Goal: Contribute content: Contribute content

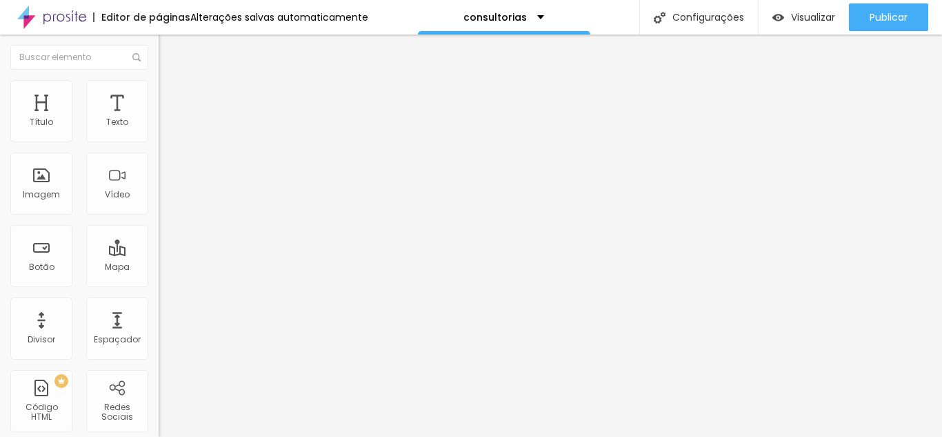
click at [169, 46] on img "button" at bounding box center [174, 50] width 11 height 11
click at [169, 52] on img "button" at bounding box center [174, 50] width 11 height 11
click at [107, 121] on div "Texto" at bounding box center [117, 122] width 22 height 10
type input "38"
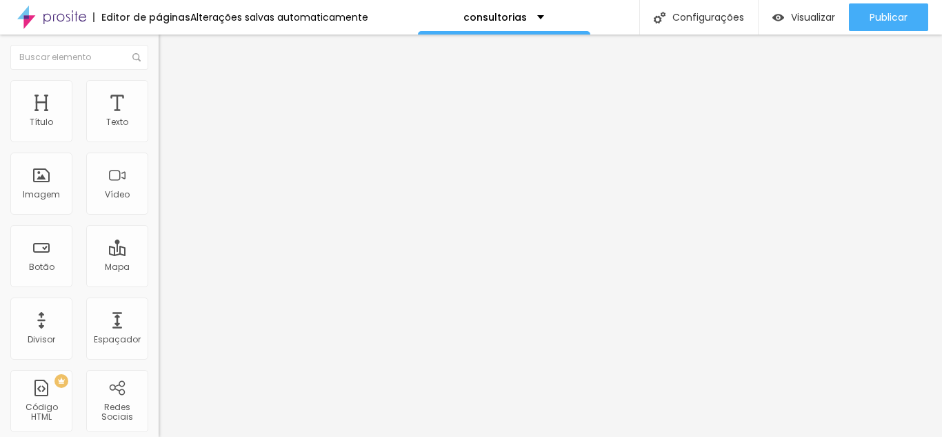
type input "79"
type input "84"
type input "95"
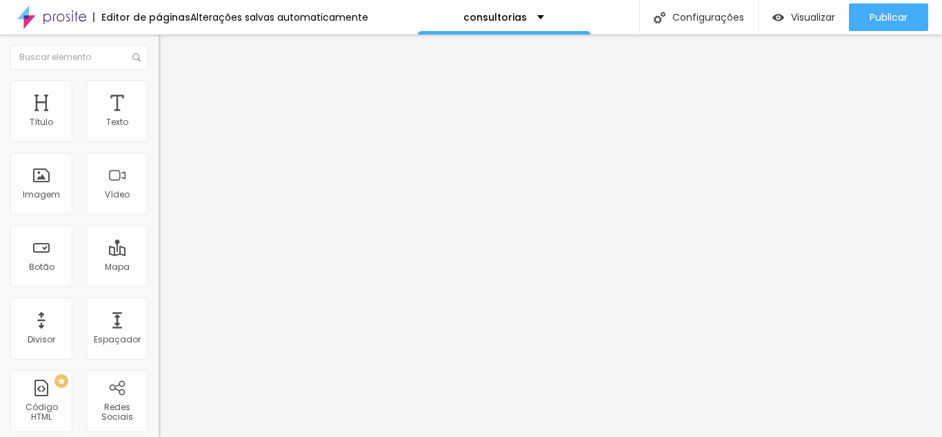
type input "95"
type input "100"
type input "105"
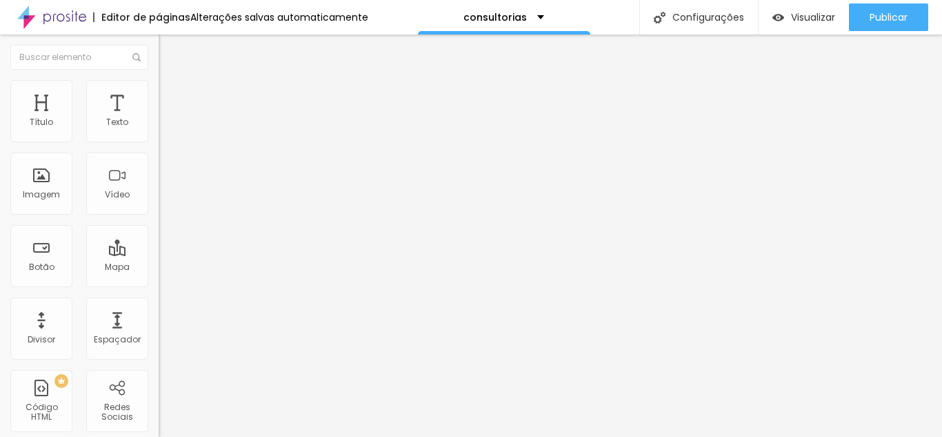
type input "110"
type input "121"
type input "126"
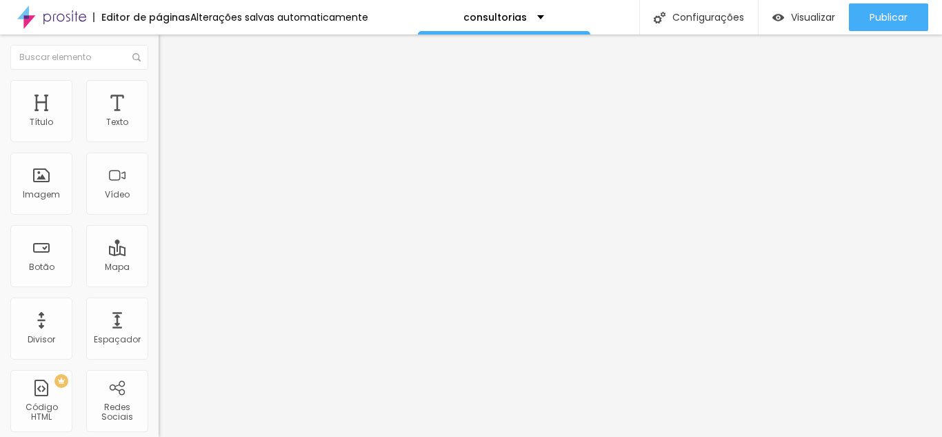
type input "126"
type input "131"
type input "136"
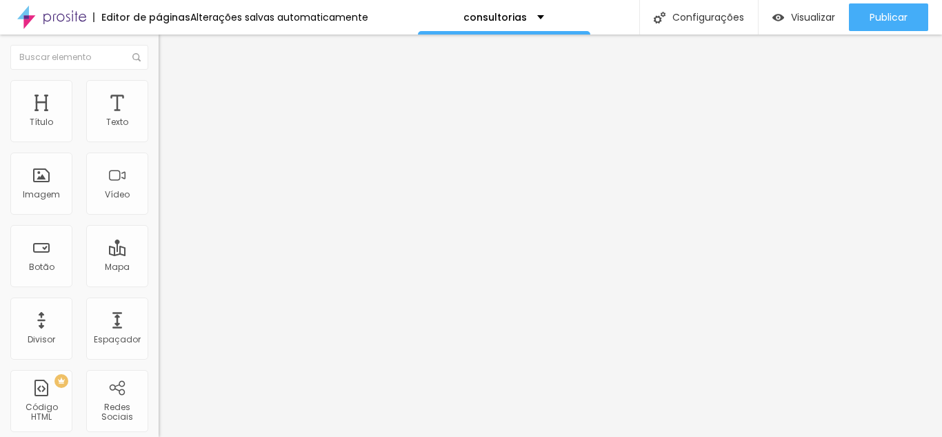
type input "126"
type input "121"
type input "110"
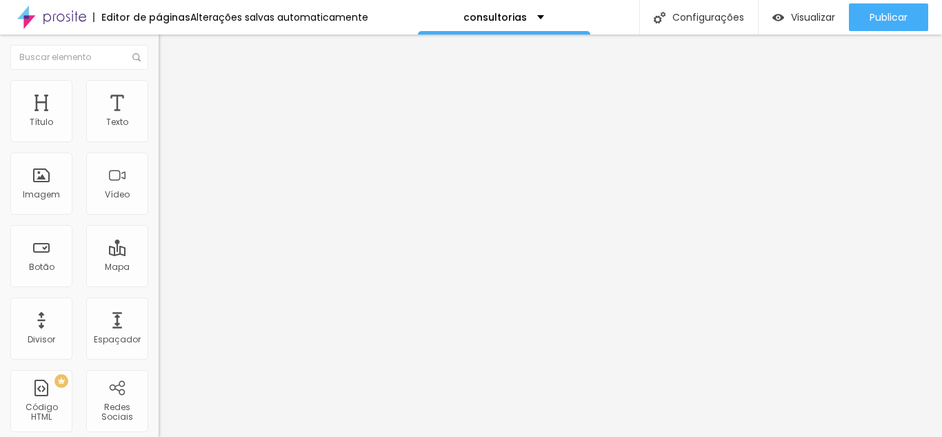
type input "110"
type input "105"
type input "95"
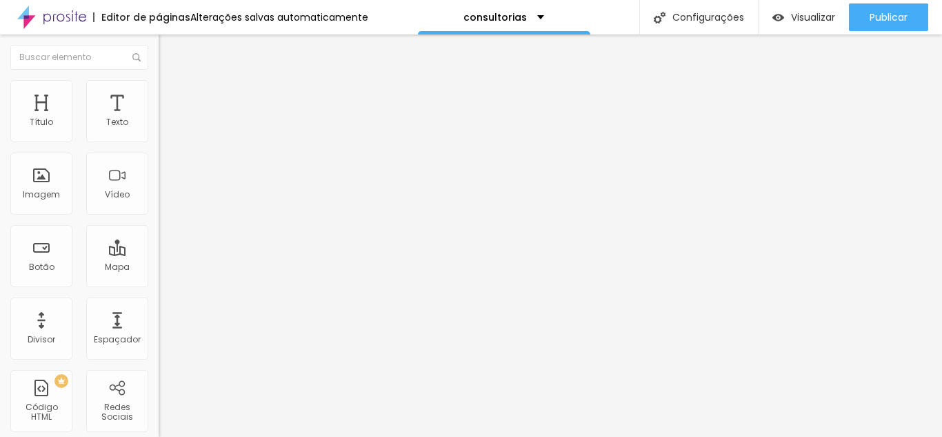
type input "84"
type input "79"
type input "74"
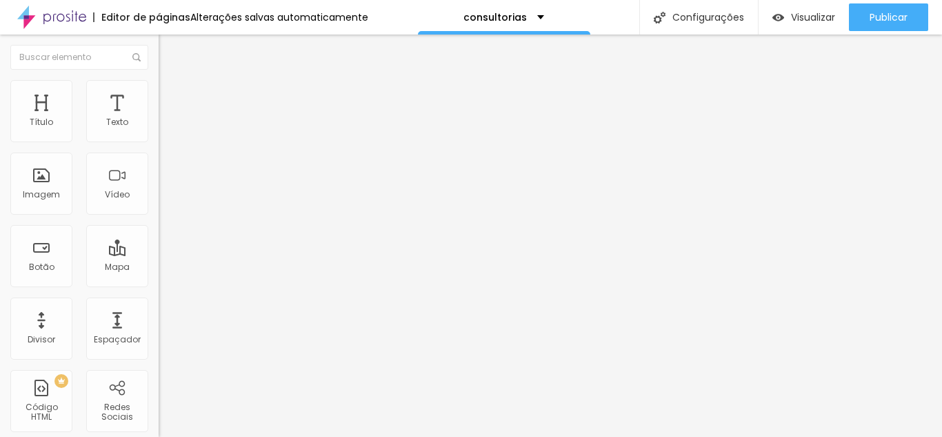
type input "74"
type input "69"
type input "64"
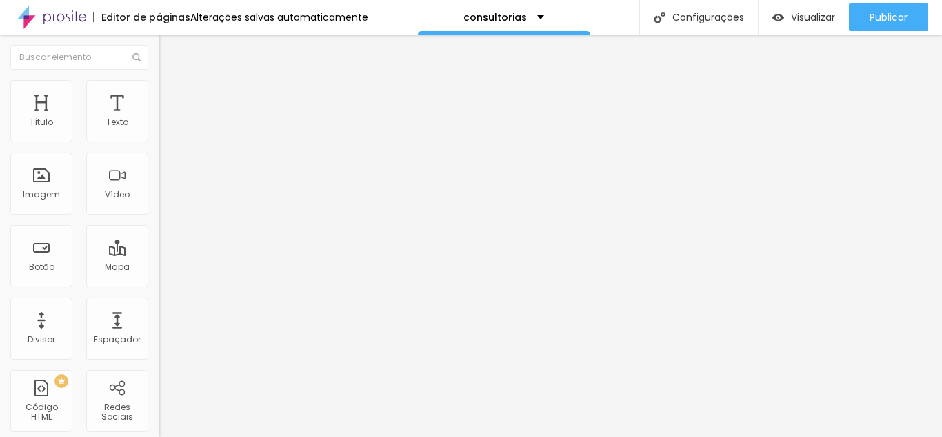
type input "69"
type input "74"
type input "79"
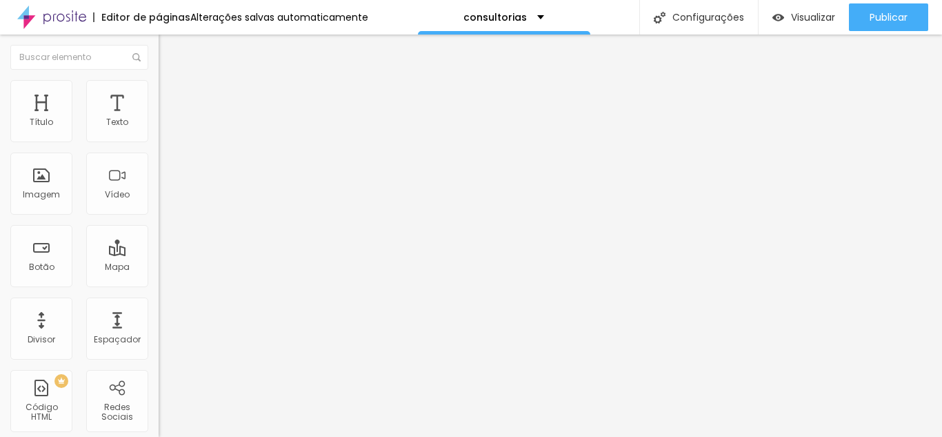
type input "79"
type input "84"
type input "90"
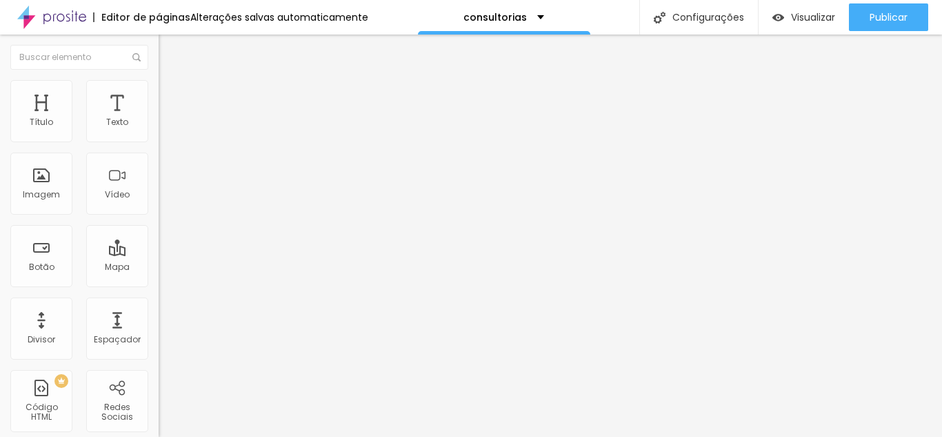
drag, startPoint x: 34, startPoint y: 136, endPoint x: 41, endPoint y: 139, distance: 8.1
click at [159, 254] on input "range" at bounding box center [203, 259] width 89 height 11
type input "110"
type input "115"
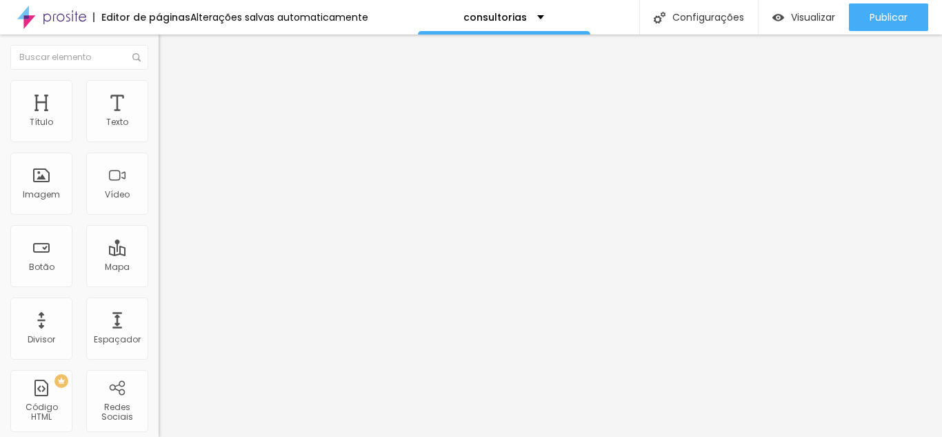
type input "115"
type input "121"
type input "126"
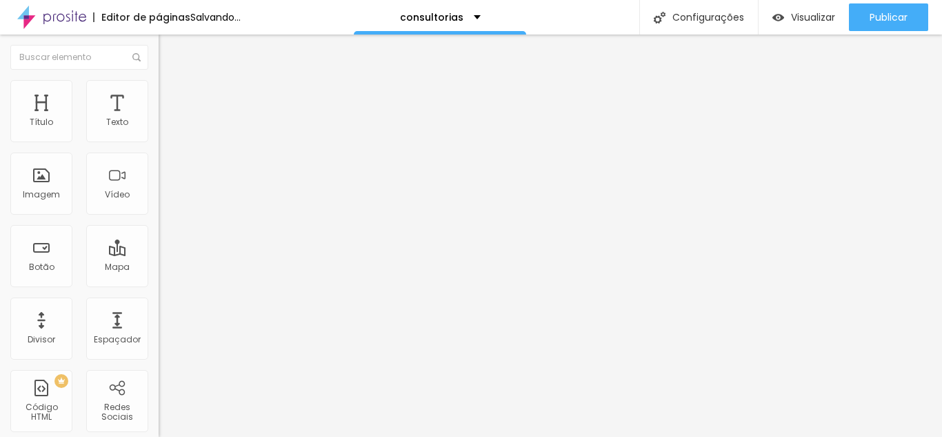
type input "131"
type input "136"
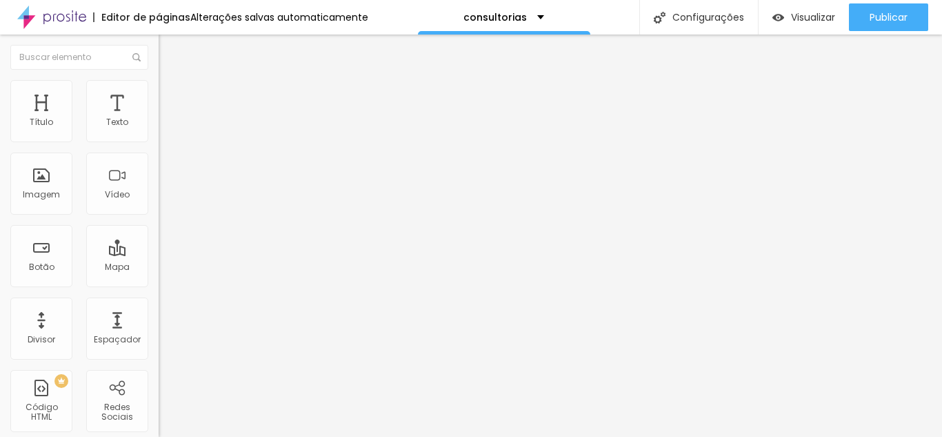
type input "136"
click at [159, 254] on input "range" at bounding box center [203, 259] width 89 height 11
type input "17"
type input "22"
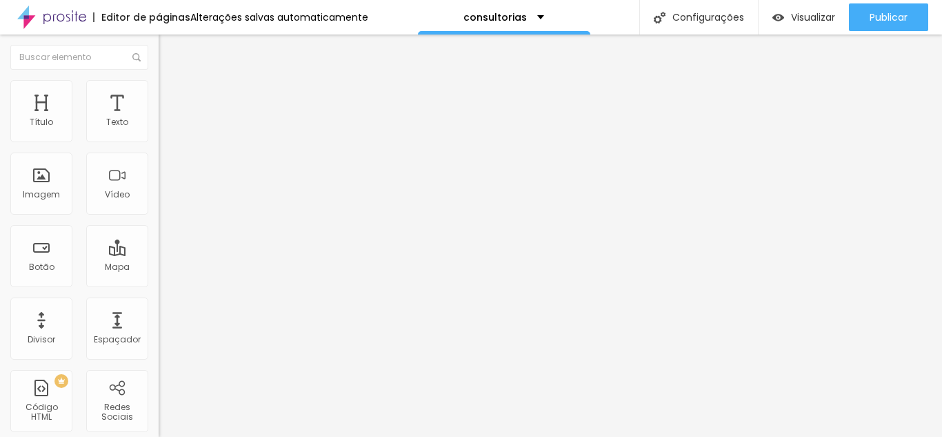
type input "22"
type input "28"
type input "33"
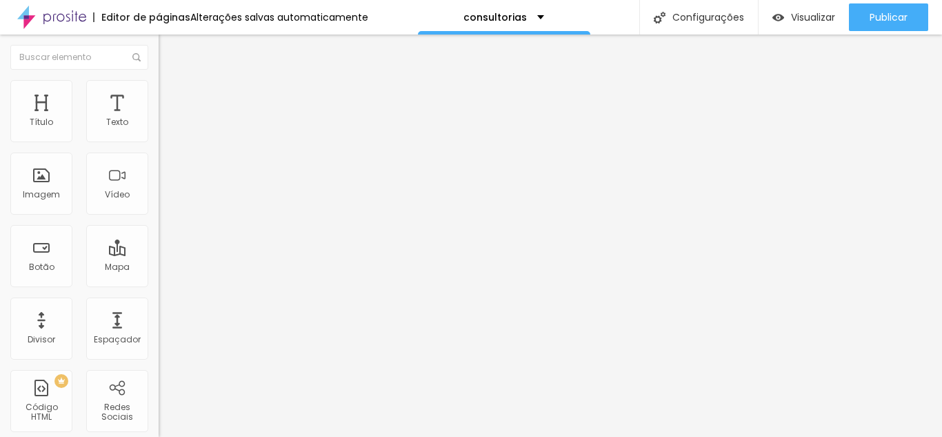
type input "38"
type input "43"
type input "48"
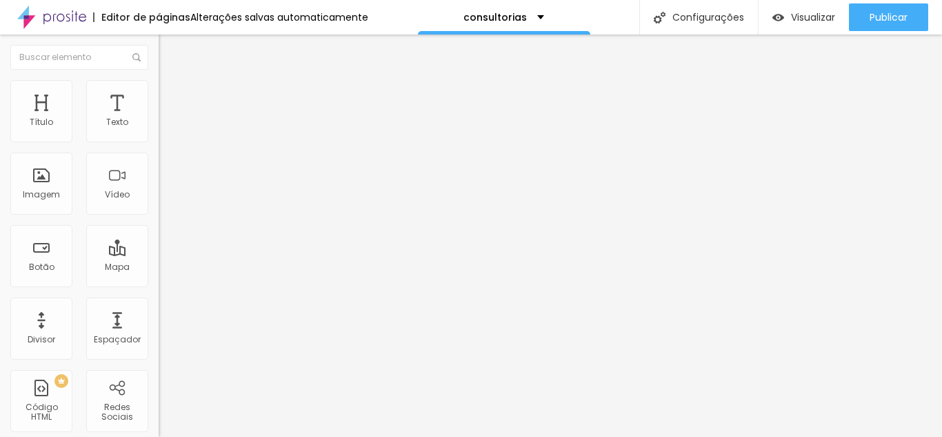
type input "48"
type input "53"
type input "59"
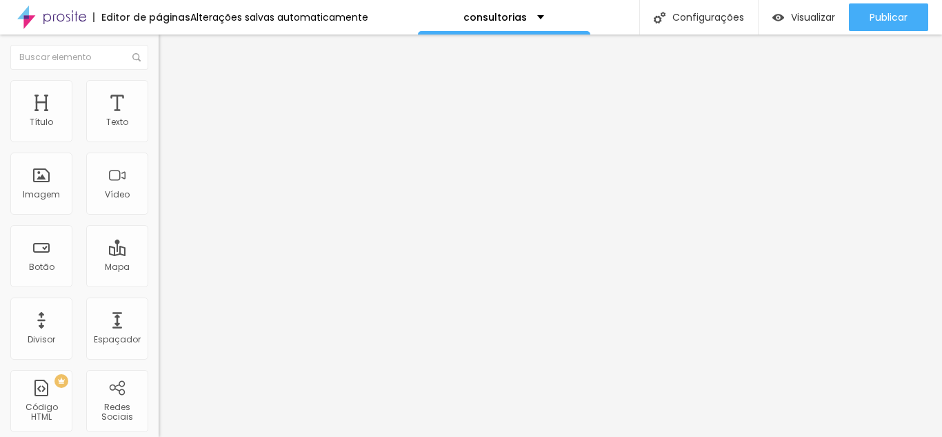
type input "64"
type input "59"
type input "53"
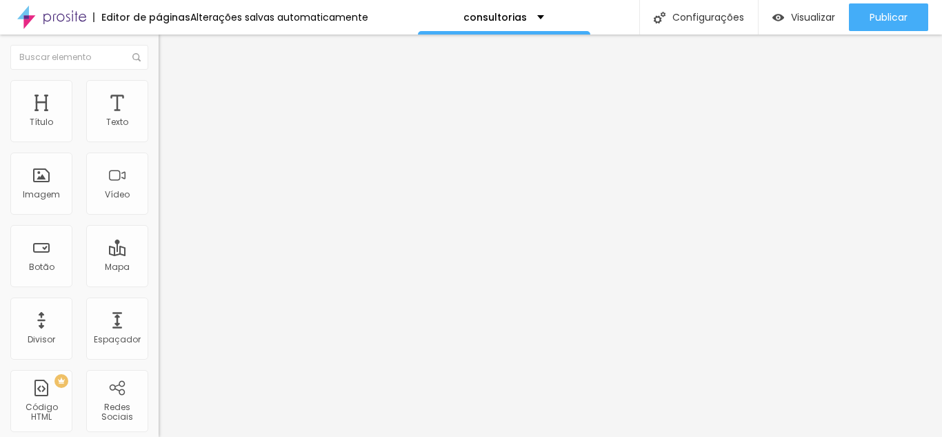
type input "53"
type input "48"
type input "43"
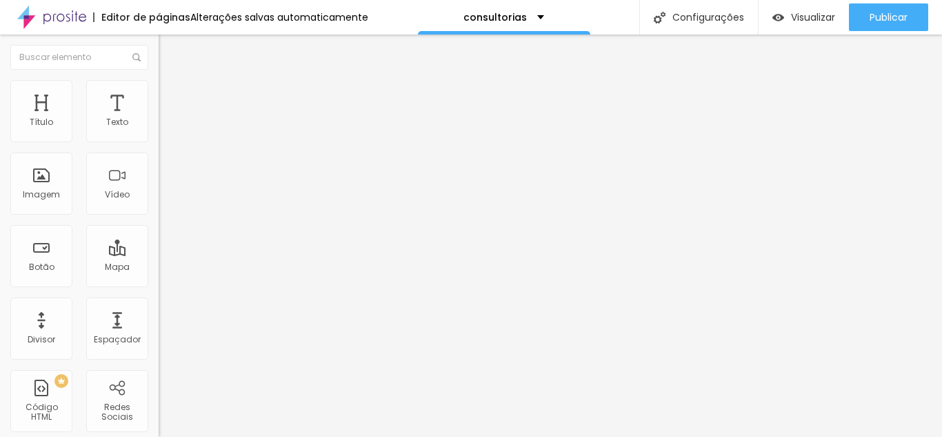
type input "38"
type input "33"
type input "38"
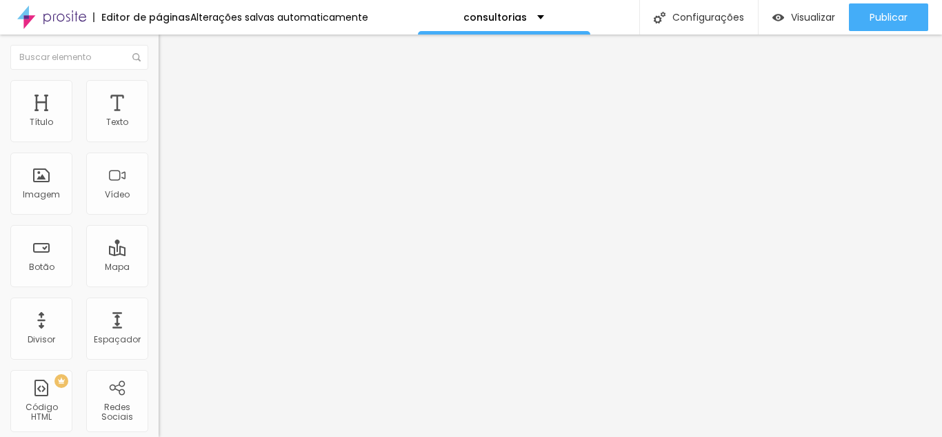
type input "38"
type input "43"
type input "48"
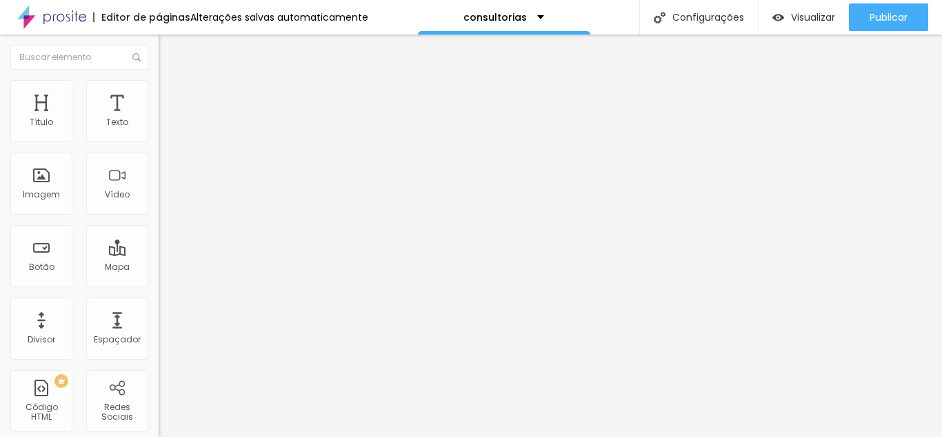
type input "53"
type input "59"
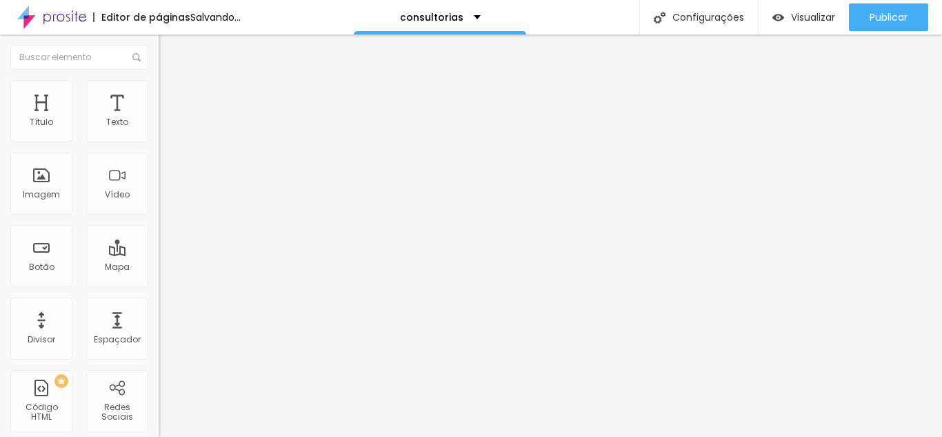
drag, startPoint x: 31, startPoint y: 136, endPoint x: 37, endPoint y: 139, distance: 7.1
type input "59"
click at [159, 254] on input "range" at bounding box center [203, 259] width 89 height 11
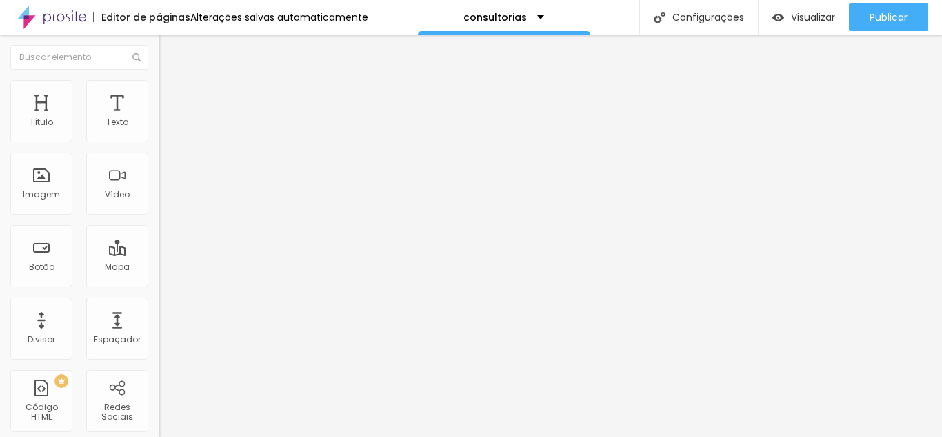
type input "146"
click at [159, 254] on input "range" at bounding box center [203, 259] width 89 height 11
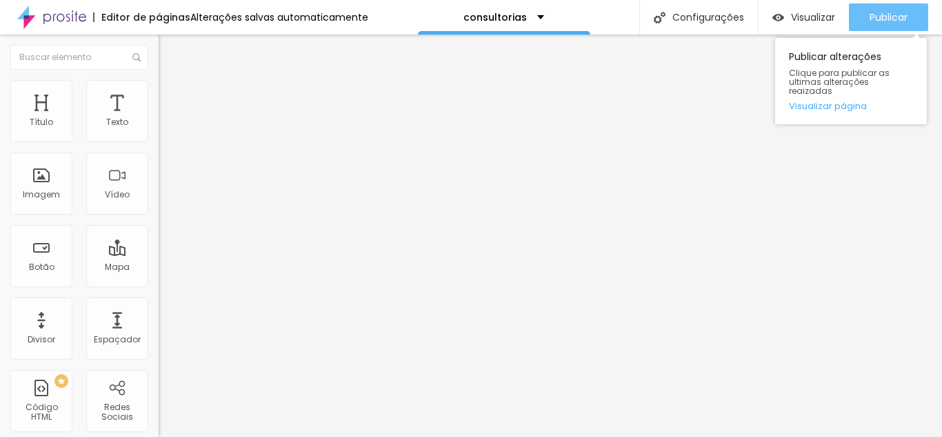
click at [878, 16] on span "Publicar" at bounding box center [889, 17] width 38 height 11
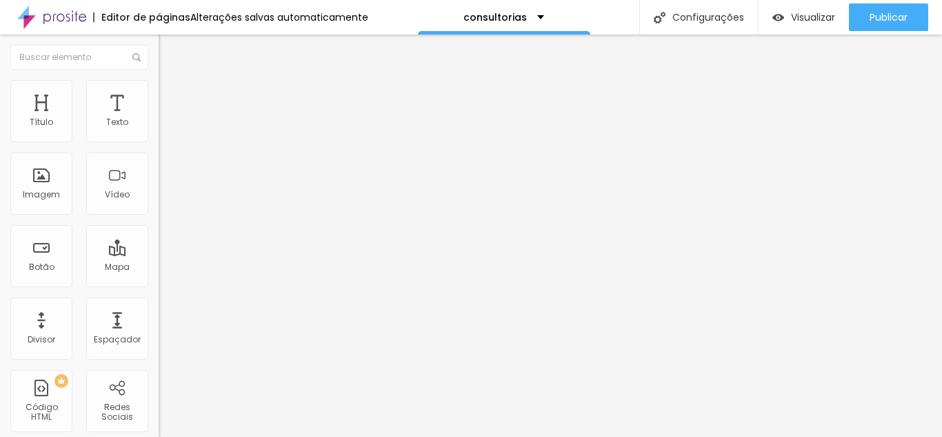
type input "141"
type input "136"
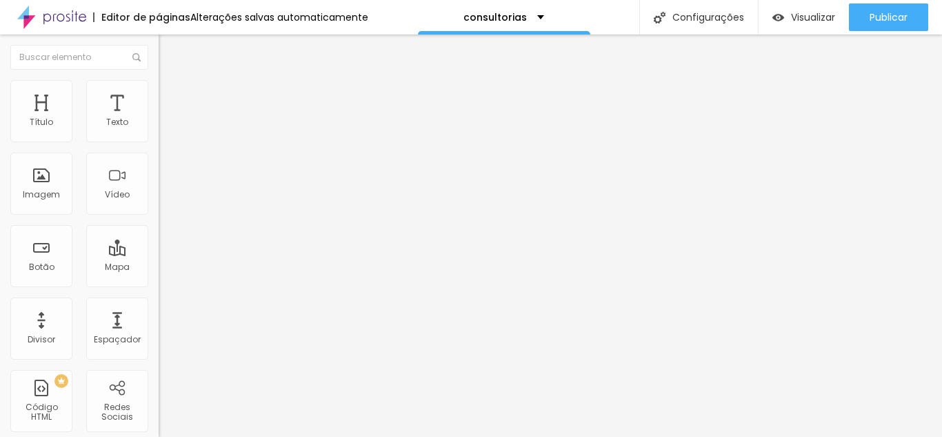
click at [159, 254] on input "range" at bounding box center [203, 259] width 89 height 11
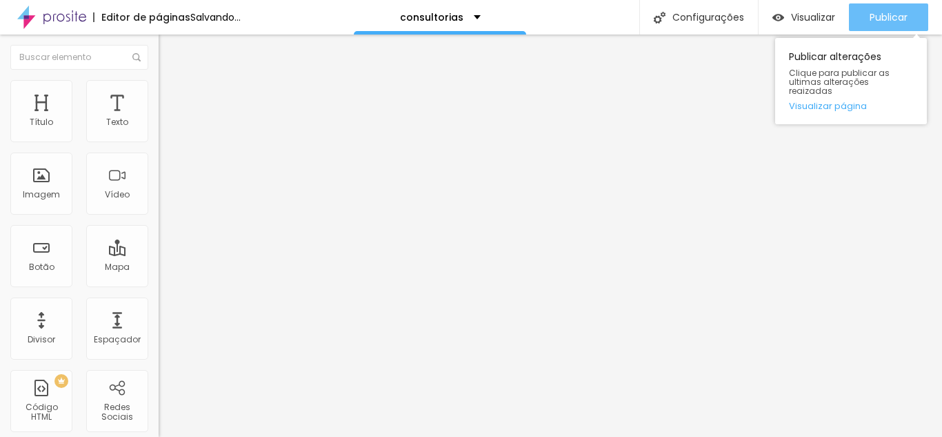
click at [879, 21] on span "Publicar" at bounding box center [889, 17] width 38 height 11
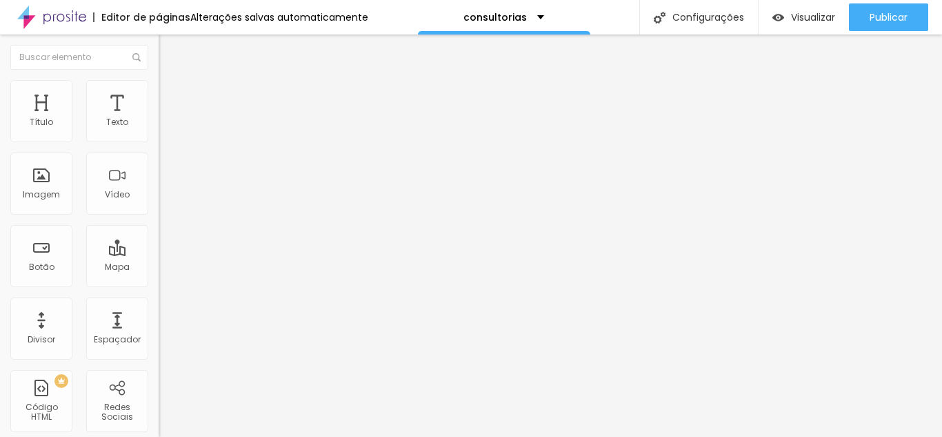
type input "64"
type input "69"
type input "74"
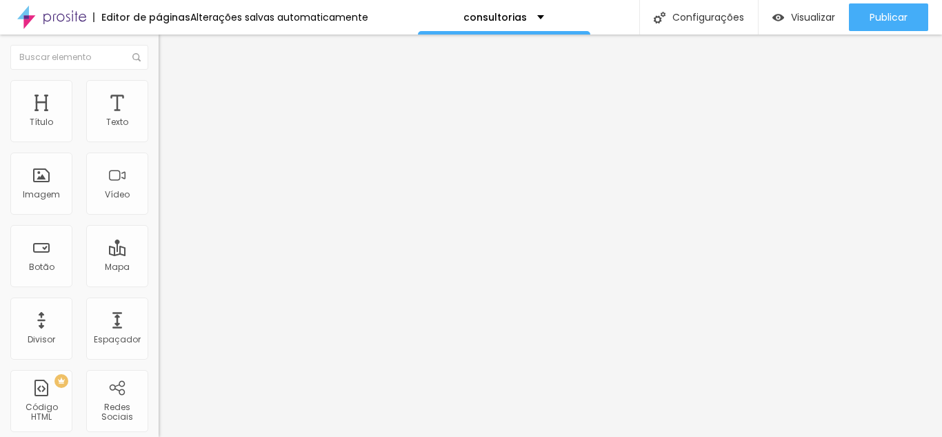
type input "74"
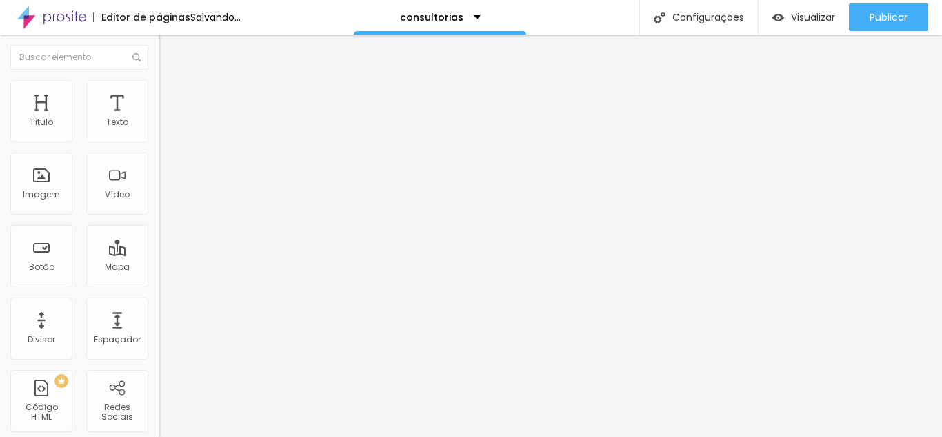
type input "74"
click at [159, 254] on input "range" at bounding box center [203, 259] width 89 height 11
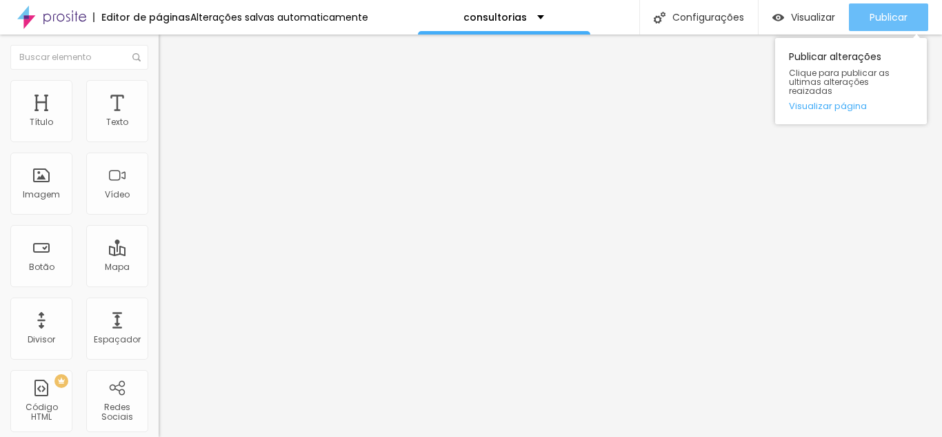
click at [887, 17] on span "Publicar" at bounding box center [889, 17] width 38 height 11
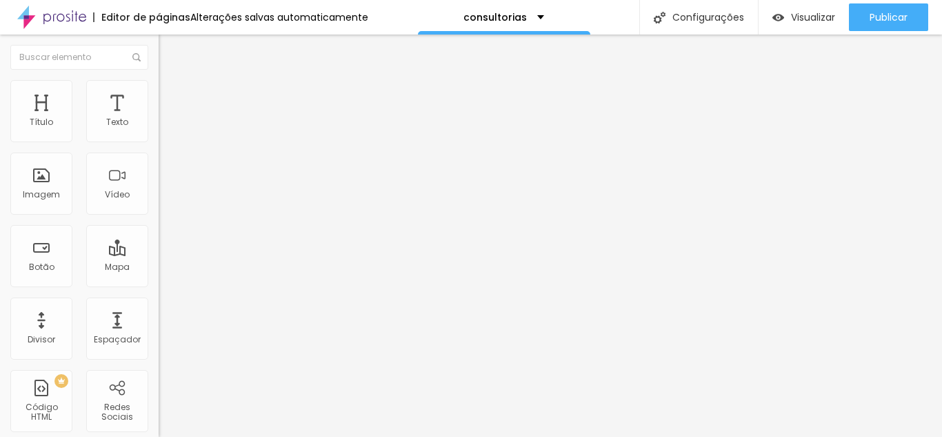
type input "17"
type input "18"
type input "19"
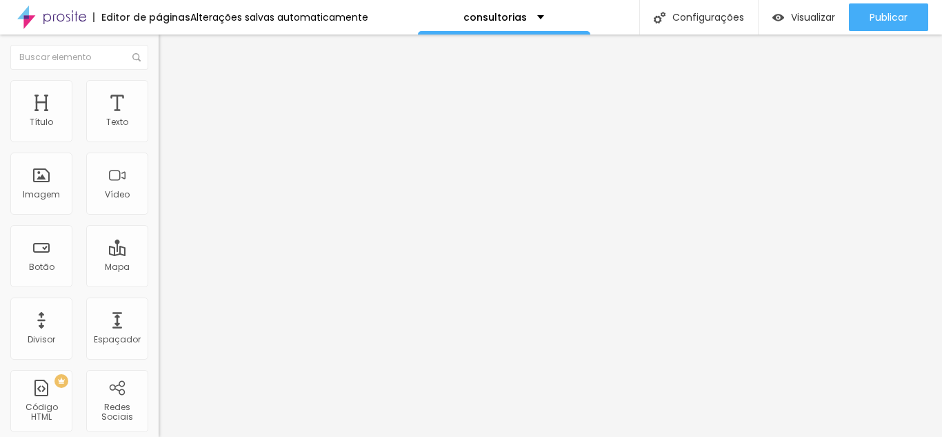
type input "19"
type input "20"
type input "21"
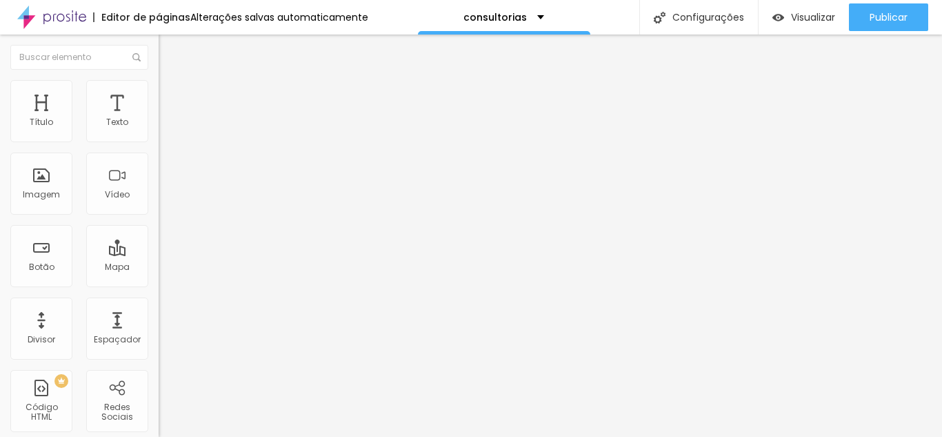
type input "22"
type input "23"
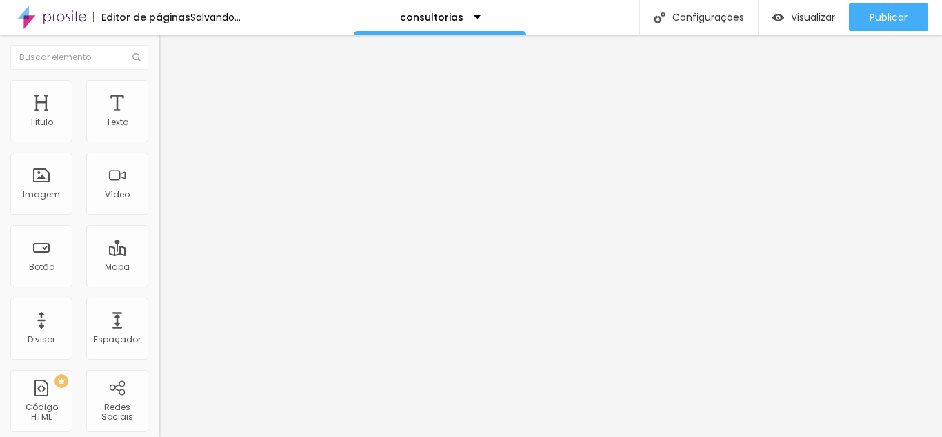
type input "22"
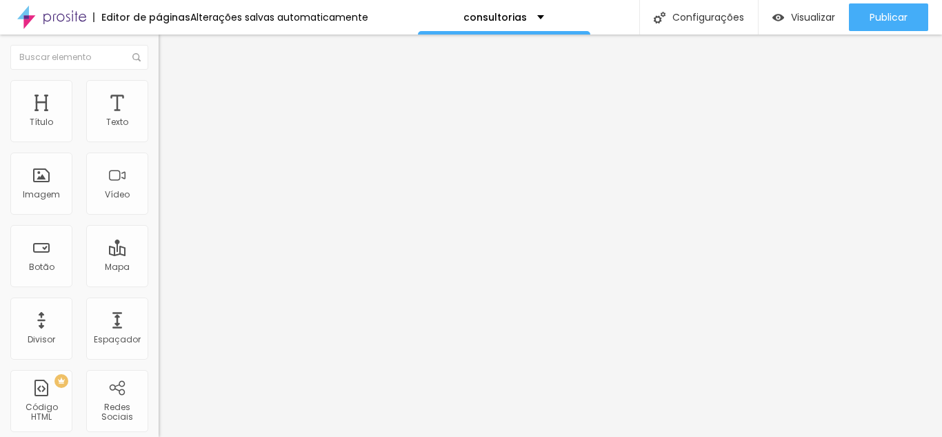
type input "21"
type input "22"
drag, startPoint x: 59, startPoint y: 137, endPoint x: 81, endPoint y: 139, distance: 21.5
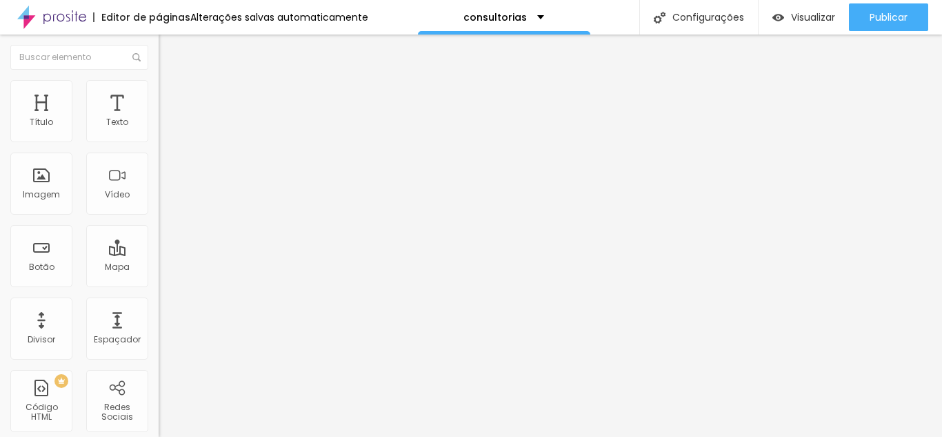
type input "22"
click at [159, 254] on input "range" at bounding box center [203, 259] width 89 height 11
type input "17"
type input "18"
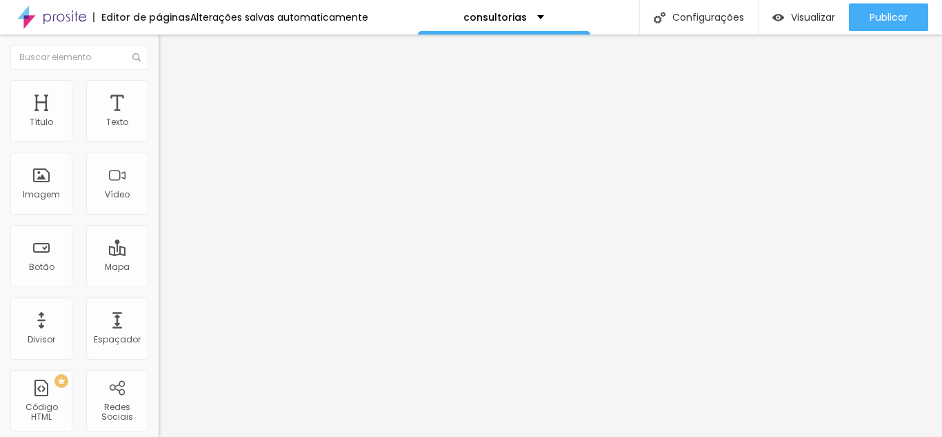
type input "18"
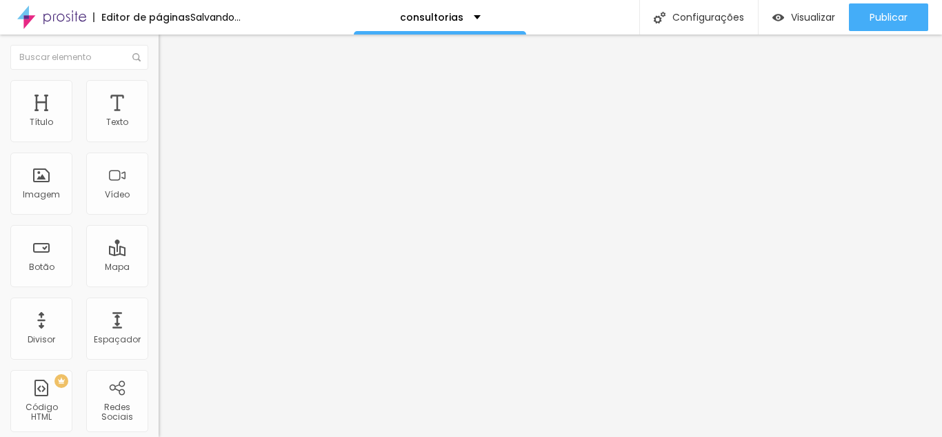
type input "19"
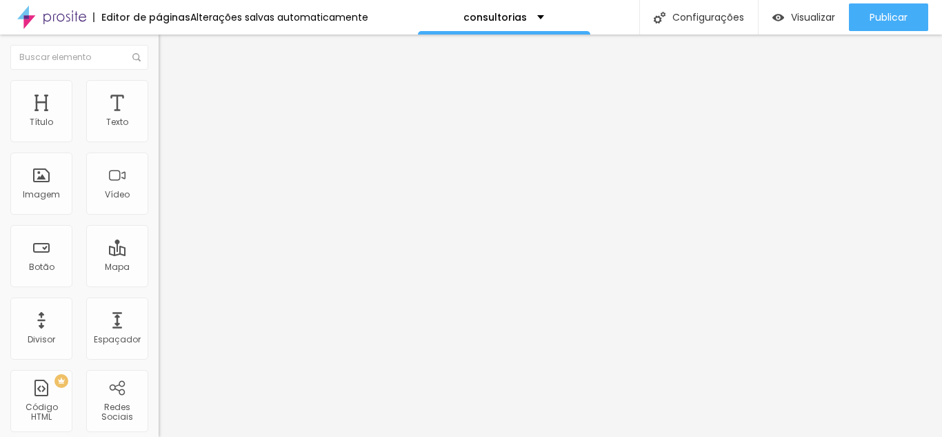
type input "20"
type input "21"
type input "22"
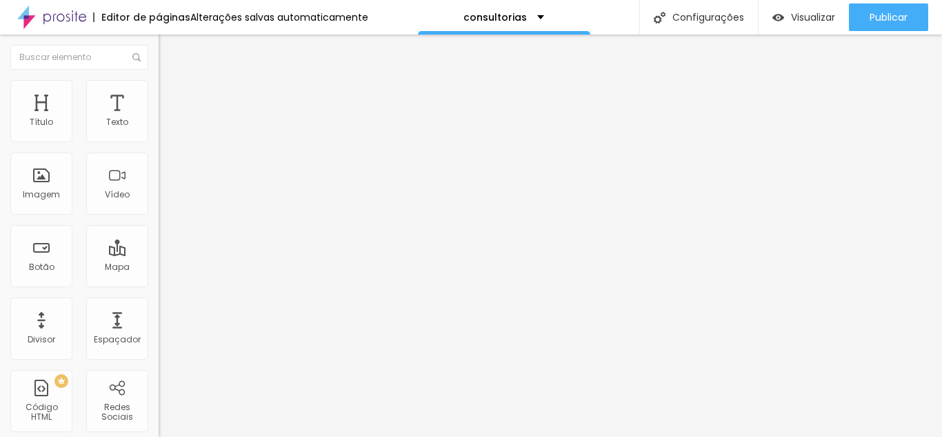
type input "22"
drag, startPoint x: 63, startPoint y: 138, endPoint x: 81, endPoint y: 136, distance: 18.1
type input "22"
click at [159, 254] on input "range" at bounding box center [203, 259] width 89 height 11
type input "17"
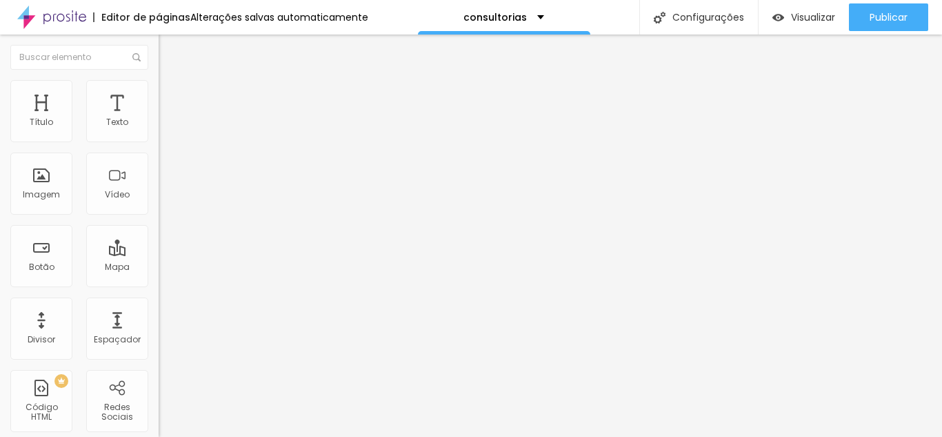
type input "17"
type input "18"
type input "19"
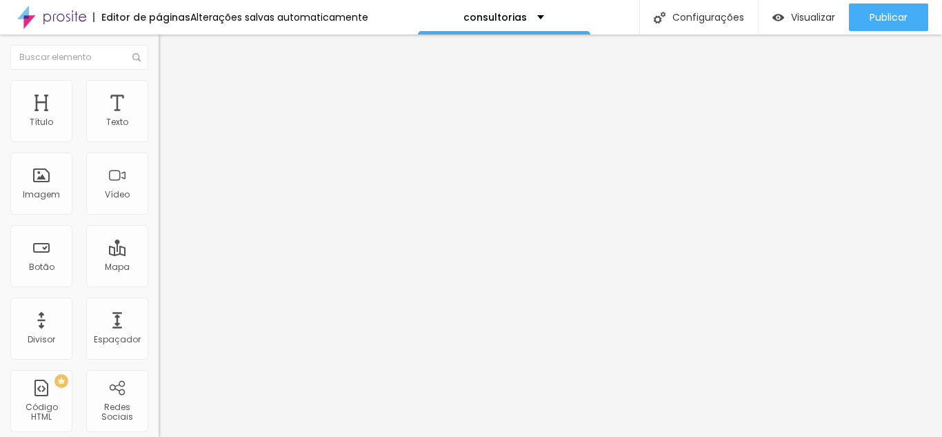
type input "20"
type input "21"
type input "22"
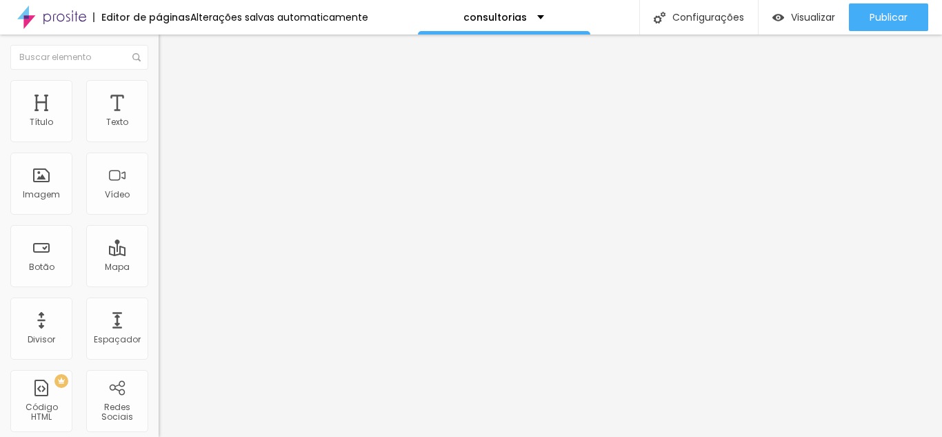
type input "22"
drag, startPoint x: 60, startPoint y: 134, endPoint x: 81, endPoint y: 139, distance: 21.9
type input "22"
click at [159, 254] on input "range" at bounding box center [203, 259] width 89 height 11
type input "121"
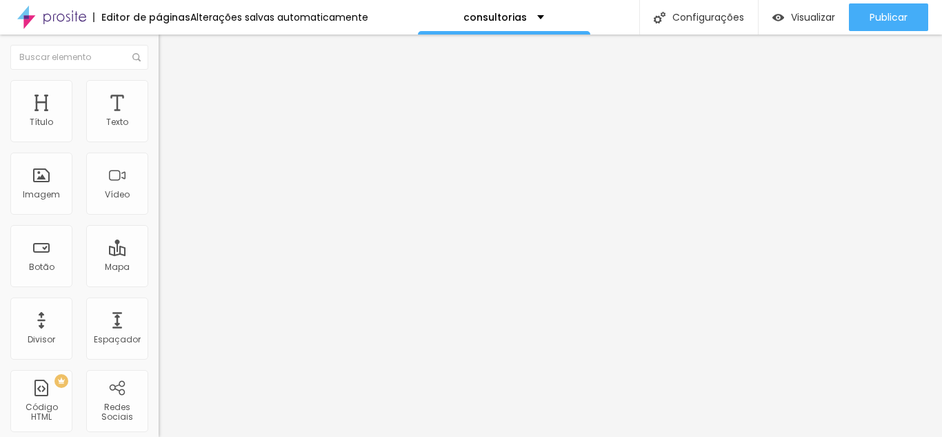
type input "121"
type input "126"
type input "131"
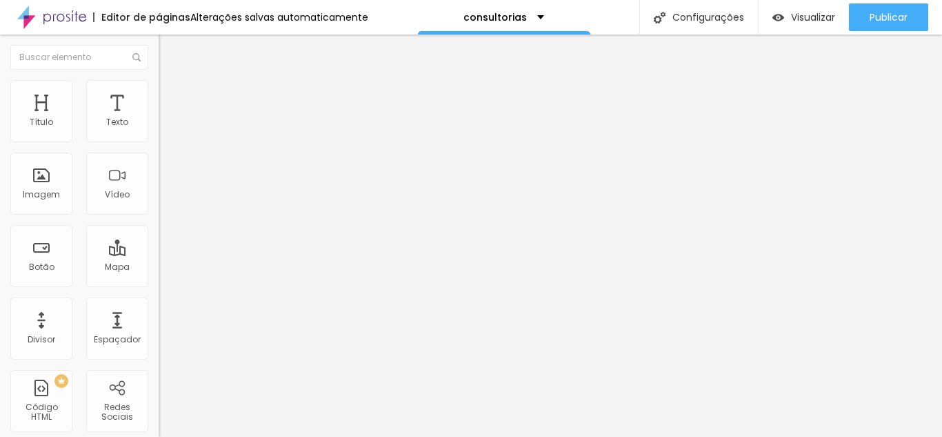
type input "136"
type input "141"
type input "146"
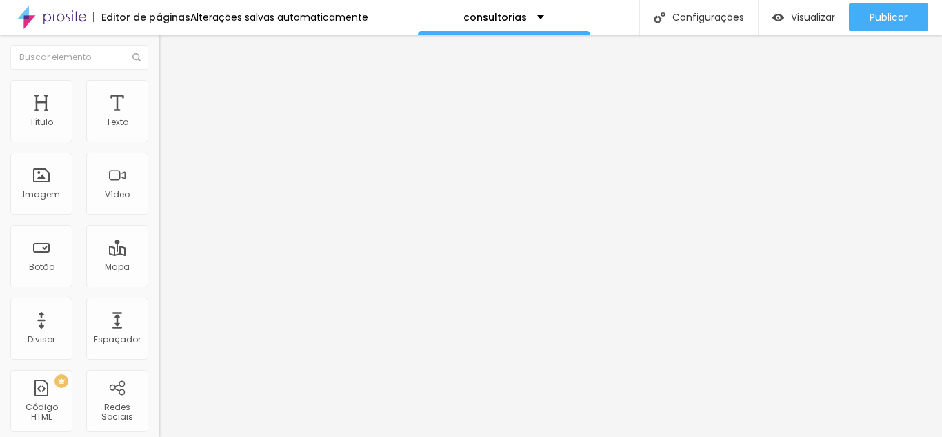
type input "146"
type input "152"
type input "157"
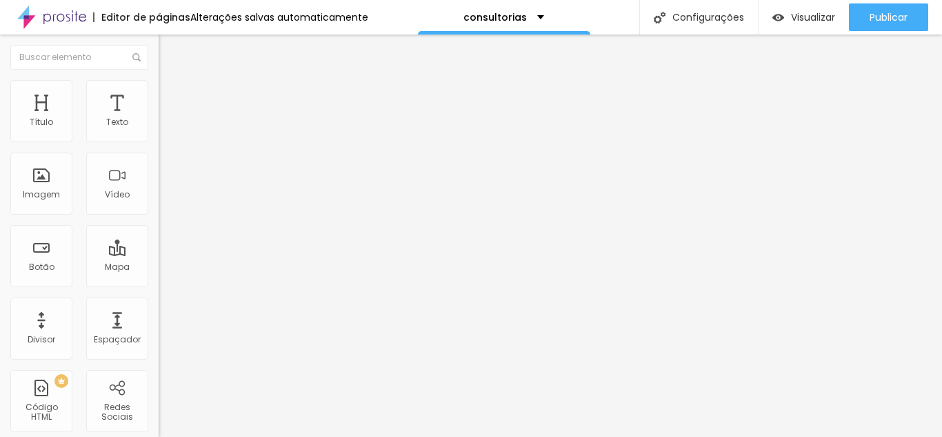
type input "162"
type input "172"
type input "167"
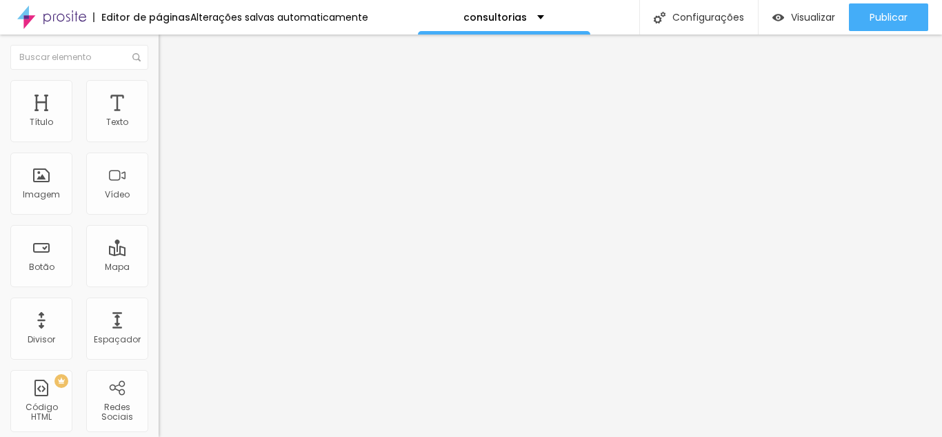
type input "167"
type input "162"
type input "157"
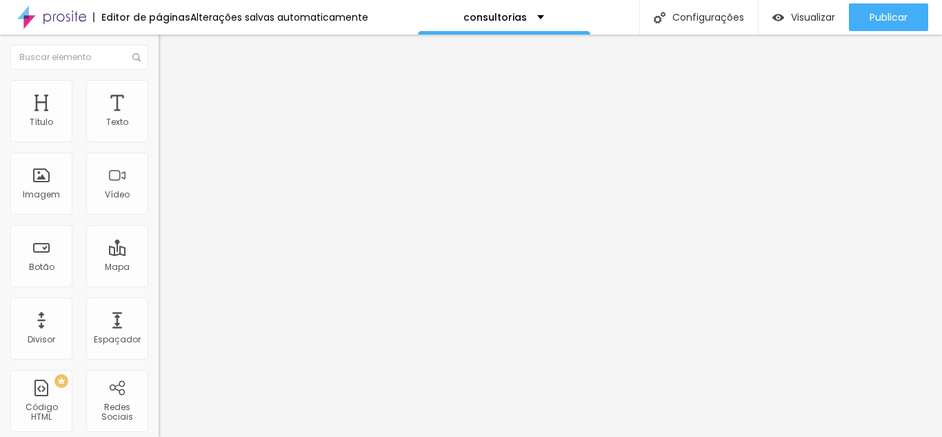
type input "152"
type input "146"
click at [159, 254] on input "range" at bounding box center [203, 259] width 89 height 11
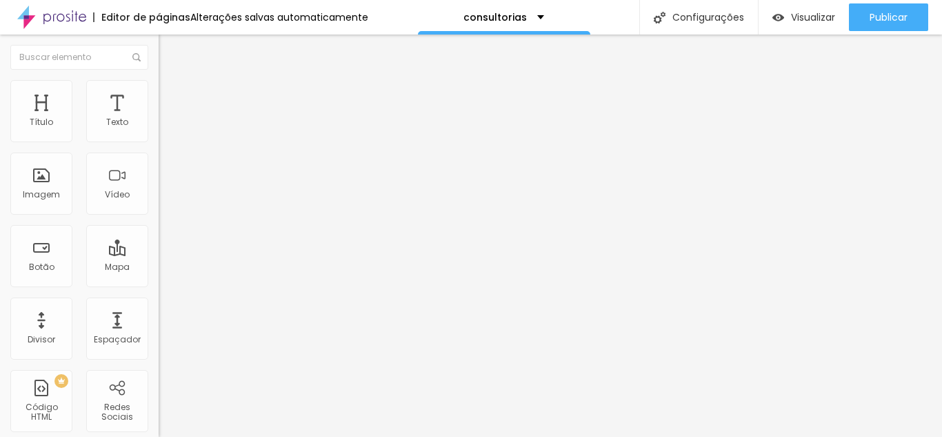
click at [159, 254] on input "range" at bounding box center [203, 259] width 89 height 11
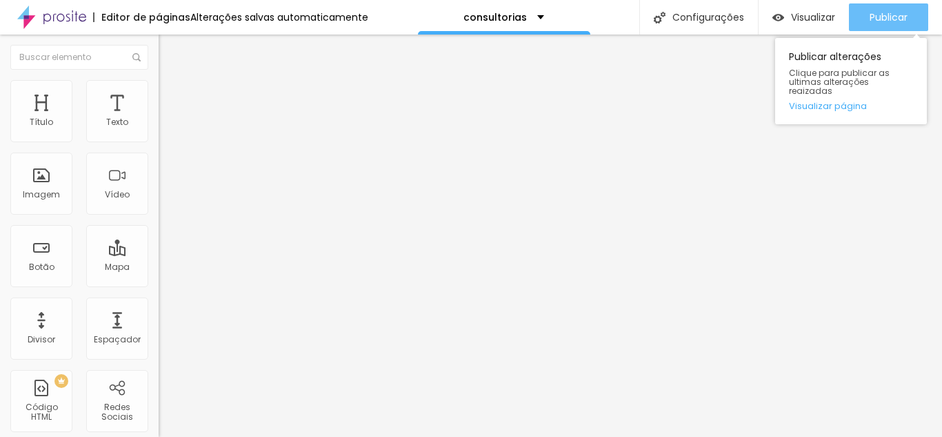
click at [884, 10] on div "Publicar" at bounding box center [889, 17] width 38 height 28
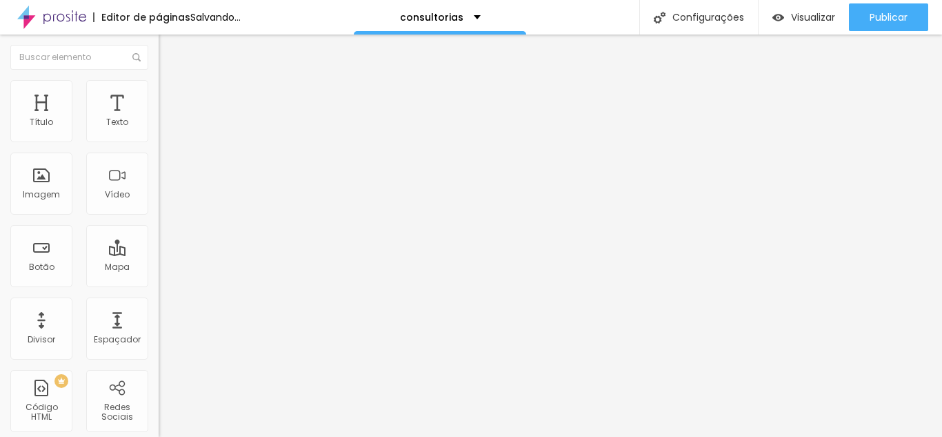
click at [159, 254] on input "range" at bounding box center [203, 259] width 89 height 11
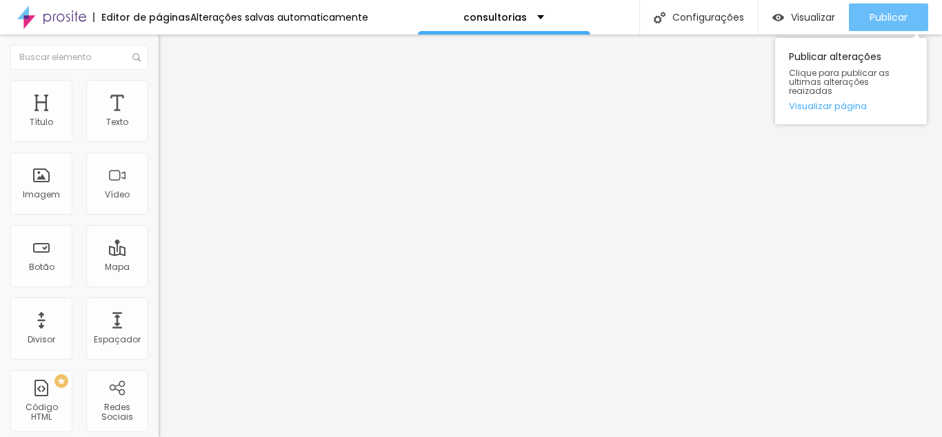
click at [888, 19] on span "Publicar" at bounding box center [889, 17] width 38 height 11
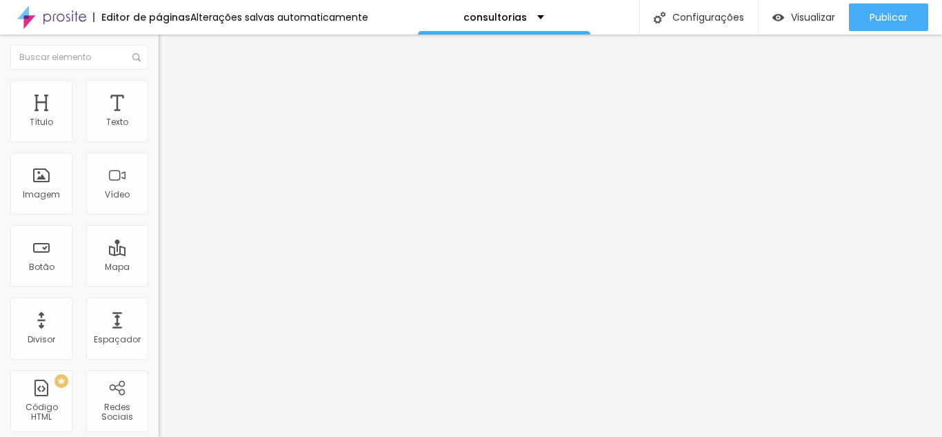
click at [159, 85] on img at bounding box center [165, 86] width 12 height 12
click at [159, 90] on li "Estilo" at bounding box center [238, 87] width 159 height 14
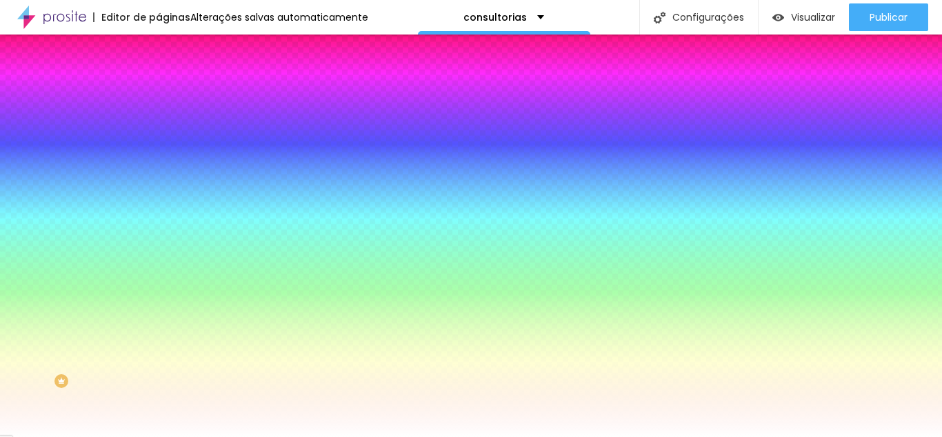
click at [159, 139] on input "#FFFFFF" at bounding box center [242, 139] width 166 height 14
paste input "2F755D"
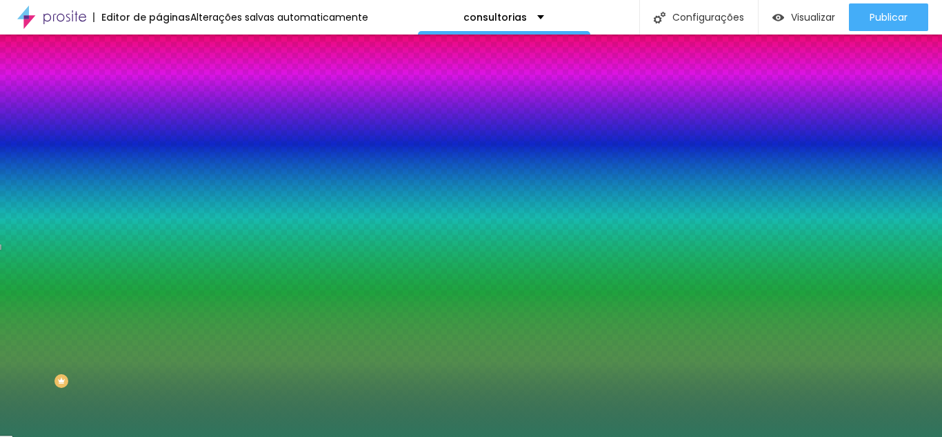
click at [164, 128] on icon "button" at bounding box center [169, 123] width 10 height 10
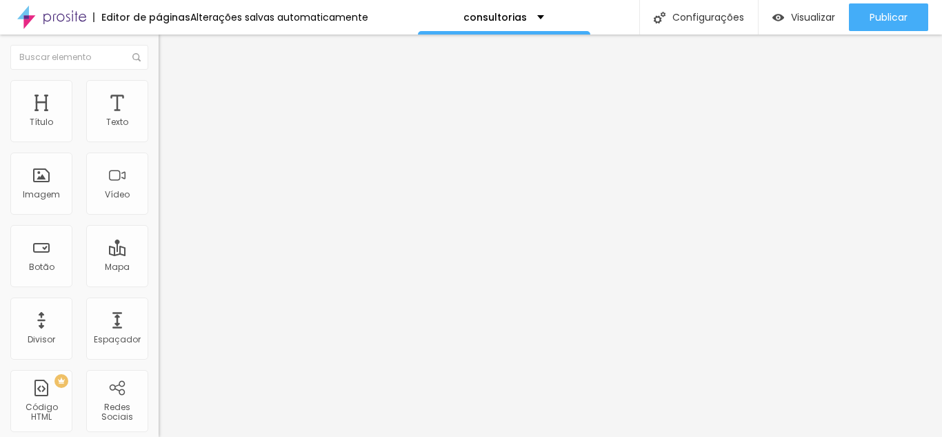
click at [171, 93] on span "Avançado" at bounding box center [194, 89] width 46 height 12
click at [159, 79] on img at bounding box center [165, 72] width 12 height 12
click at [159, 81] on li "Estilo" at bounding box center [238, 87] width 159 height 14
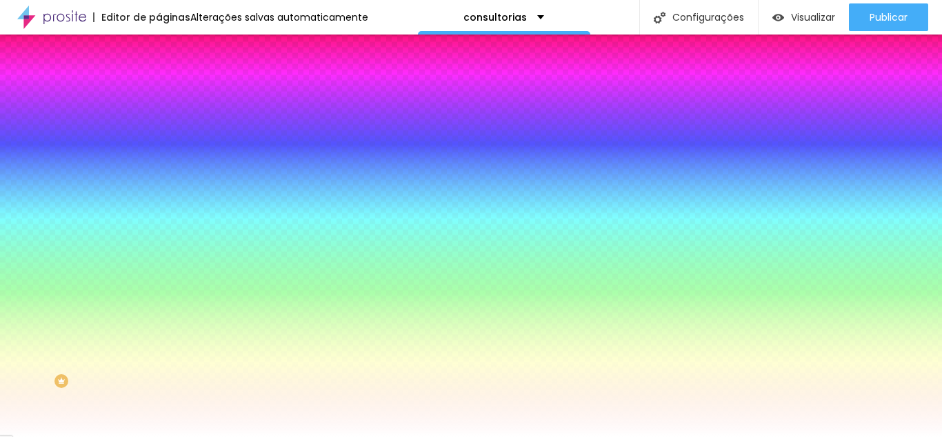
click at [159, 144] on input "#FFFFFF" at bounding box center [242, 139] width 166 height 14
paste input "5F5F2"
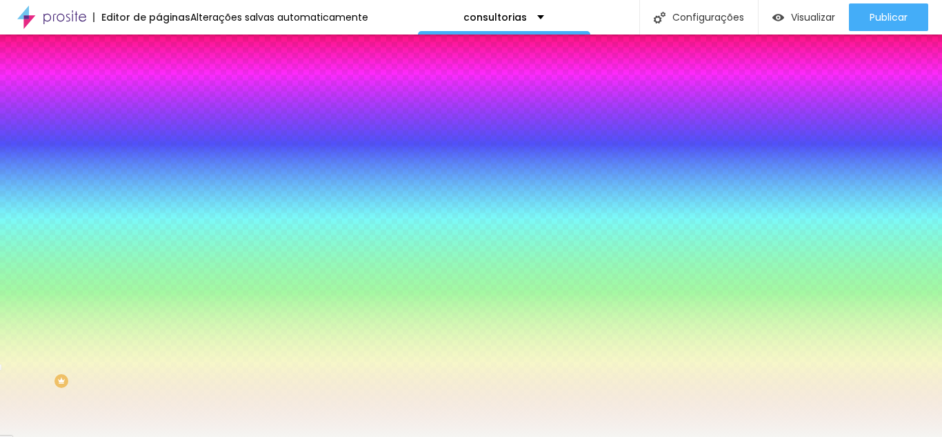
click at [159, 224] on div "Editar Coluna Conteúdo Estilo Avançado Cor de fundo Voltar ao padrão #F5F5F2 0 …" at bounding box center [238, 235] width 159 height 402
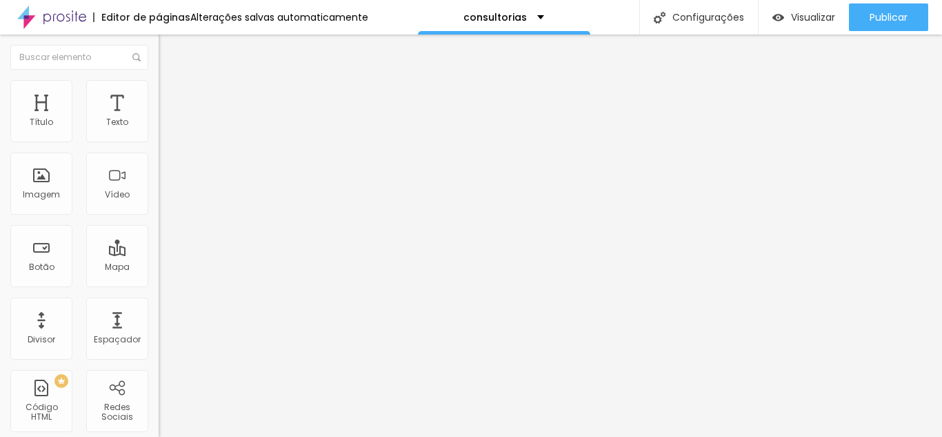
click at [159, 83] on li "Estilo" at bounding box center [238, 87] width 159 height 14
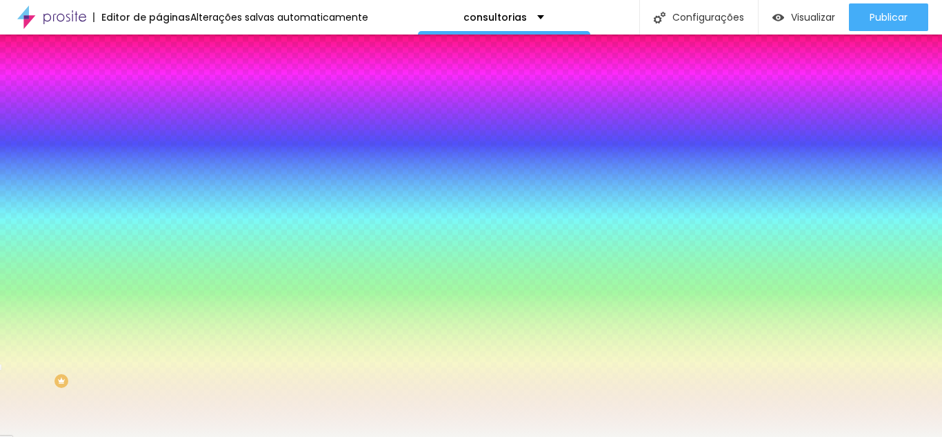
click at [159, 132] on div at bounding box center [238, 132] width 159 height 0
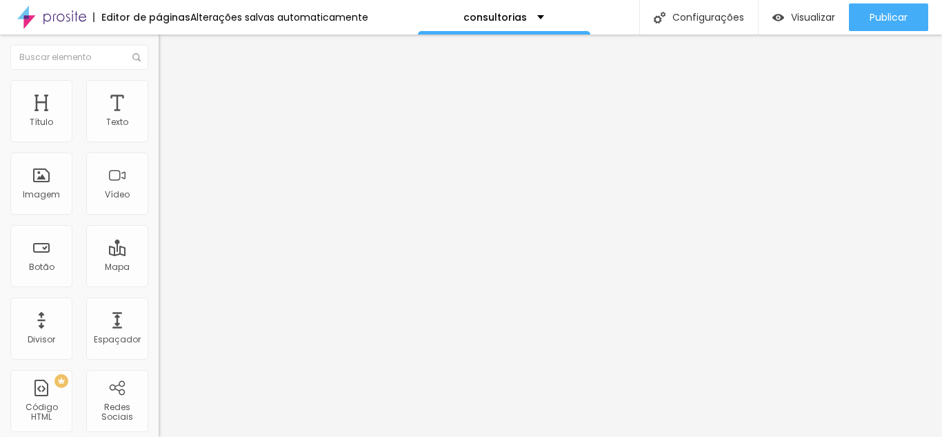
click at [159, 94] on img at bounding box center [165, 100] width 12 height 12
drag, startPoint x: 58, startPoint y: 137, endPoint x: 19, endPoint y: 139, distance: 38.7
click at [159, 268] on input "range" at bounding box center [203, 273] width 89 height 11
click at [159, 80] on img at bounding box center [165, 86] width 12 height 12
click at [171, 93] on span "Avançado" at bounding box center [194, 89] width 46 height 12
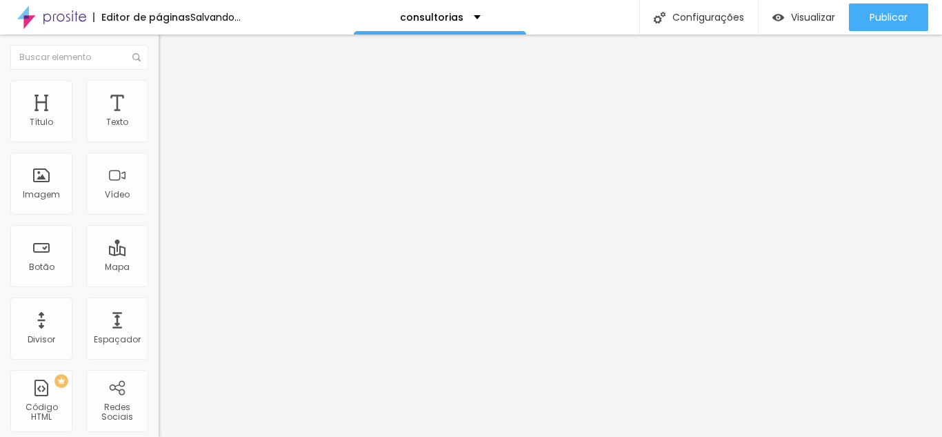
drag, startPoint x: 38, startPoint y: 135, endPoint x: 14, endPoint y: 133, distance: 24.2
click at [159, 254] on input "range" at bounding box center [203, 259] width 89 height 11
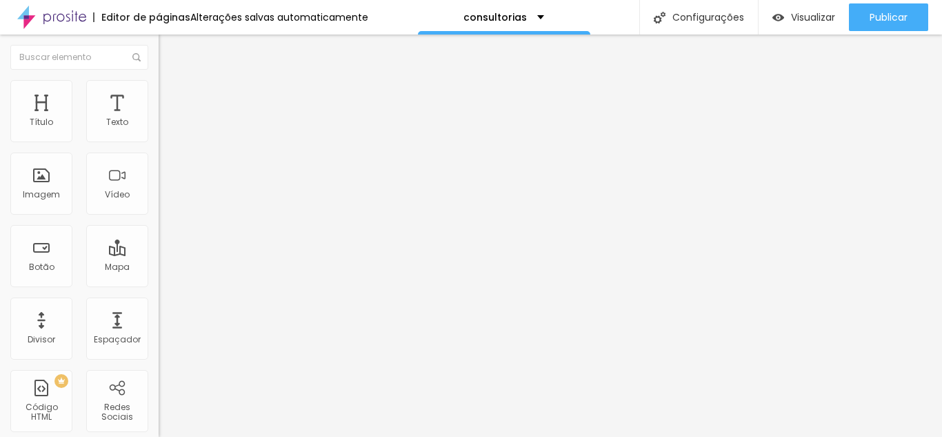
drag, startPoint x: 34, startPoint y: 161, endPoint x: -17, endPoint y: 148, distance: 52.7
click at [159, 83] on li "Avançado" at bounding box center [238, 87] width 159 height 14
drag, startPoint x: 37, startPoint y: 135, endPoint x: -3, endPoint y: 136, distance: 39.3
click at [159, 254] on input "range" at bounding box center [203, 259] width 89 height 11
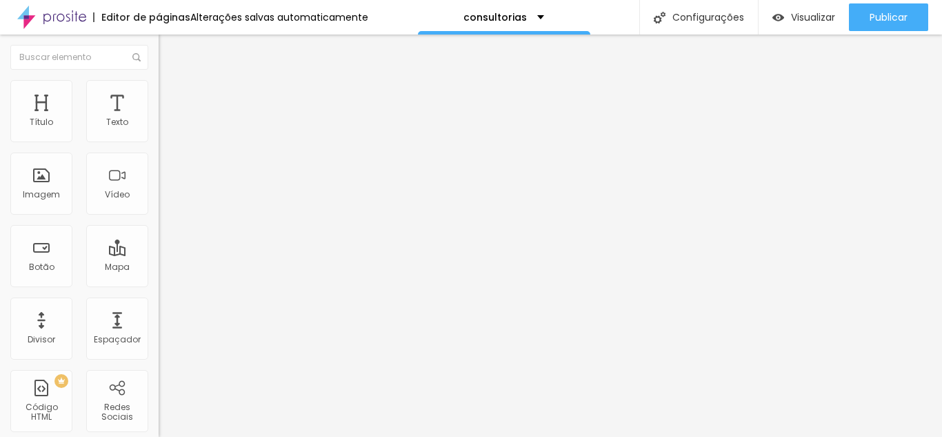
drag, startPoint x: 22, startPoint y: 160, endPoint x: 4, endPoint y: 159, distance: 18.0
click at [159, 79] on ul "Estilo Avançado" at bounding box center [238, 80] width 159 height 28
click at [159, 80] on li "Avançado" at bounding box center [238, 87] width 159 height 14
drag, startPoint x: 40, startPoint y: 143, endPoint x: 14, endPoint y: 139, distance: 26.5
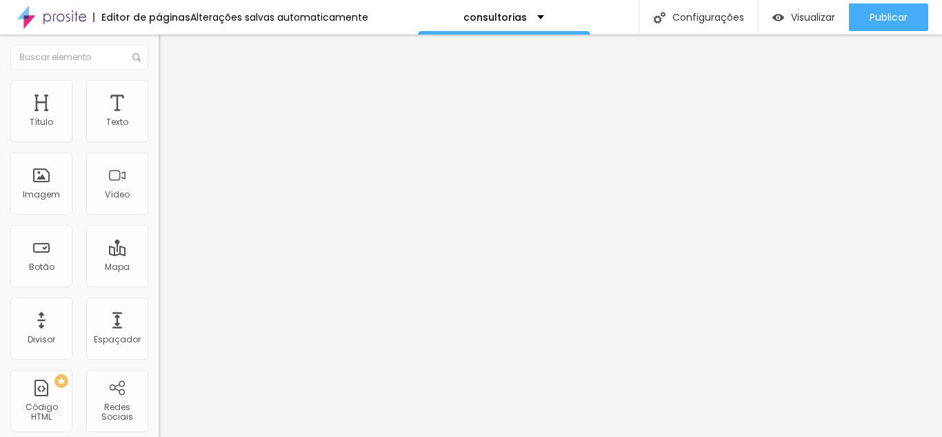
click at [159, 139] on div "10 Espaço de cima" at bounding box center [238, 191] width 159 height 195
click at [159, 254] on input "range" at bounding box center [203, 259] width 89 height 11
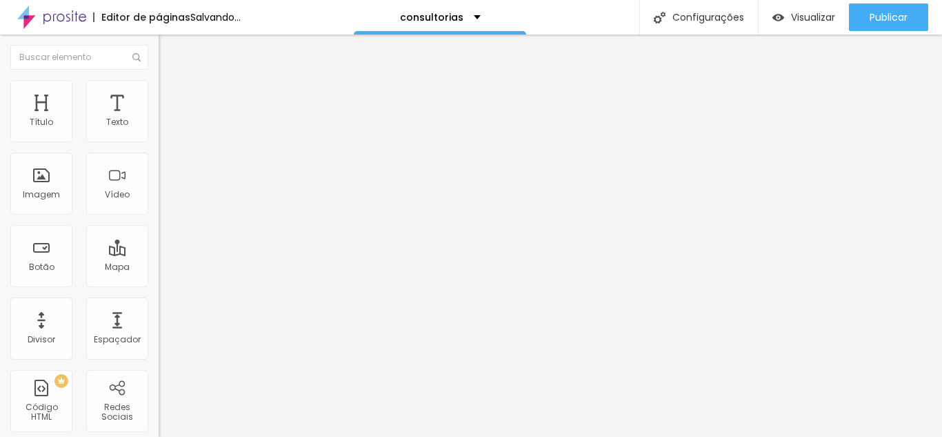
drag, startPoint x: 41, startPoint y: 163, endPoint x: 14, endPoint y: 161, distance: 27.7
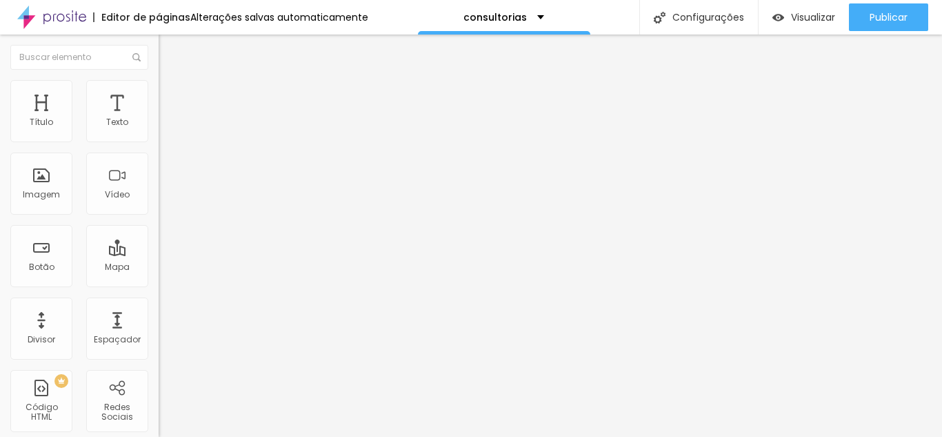
click at [159, 88] on img at bounding box center [165, 86] width 12 height 12
drag, startPoint x: 40, startPoint y: 162, endPoint x: 16, endPoint y: 158, distance: 24.5
drag, startPoint x: 41, startPoint y: 138, endPoint x: 13, endPoint y: 142, distance: 27.9
click at [159, 254] on input "range" at bounding box center [203, 259] width 89 height 11
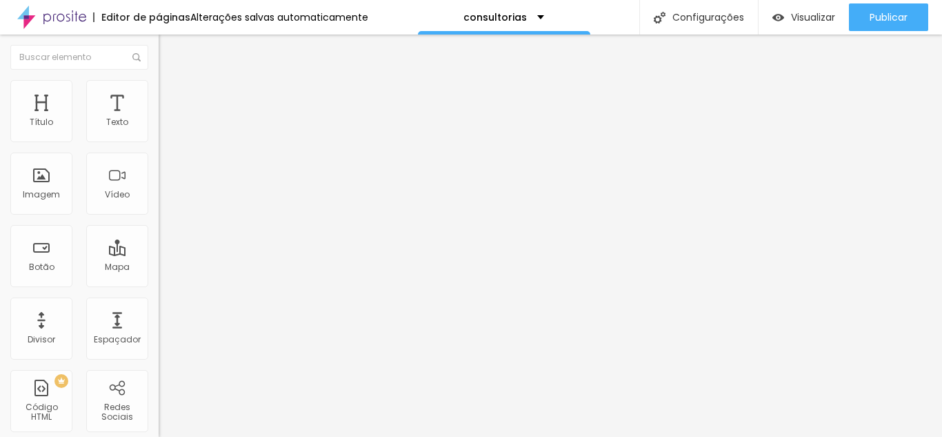
click at [159, 94] on ul "Estilo Avançado" at bounding box center [238, 80] width 159 height 28
click at [171, 95] on span "Avançado" at bounding box center [194, 89] width 46 height 12
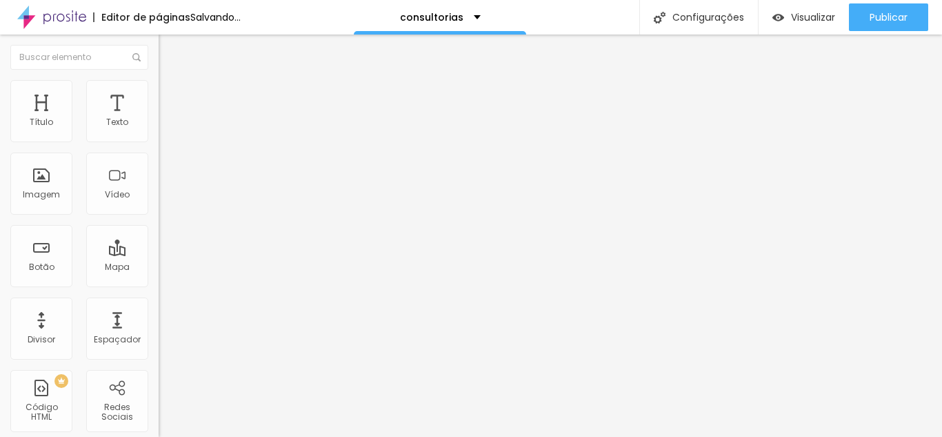
drag, startPoint x: 37, startPoint y: 139, endPoint x: 11, endPoint y: 141, distance: 26.3
click at [159, 254] on input "range" at bounding box center [203, 259] width 89 height 11
drag, startPoint x: 38, startPoint y: 165, endPoint x: 11, endPoint y: 161, distance: 27.1
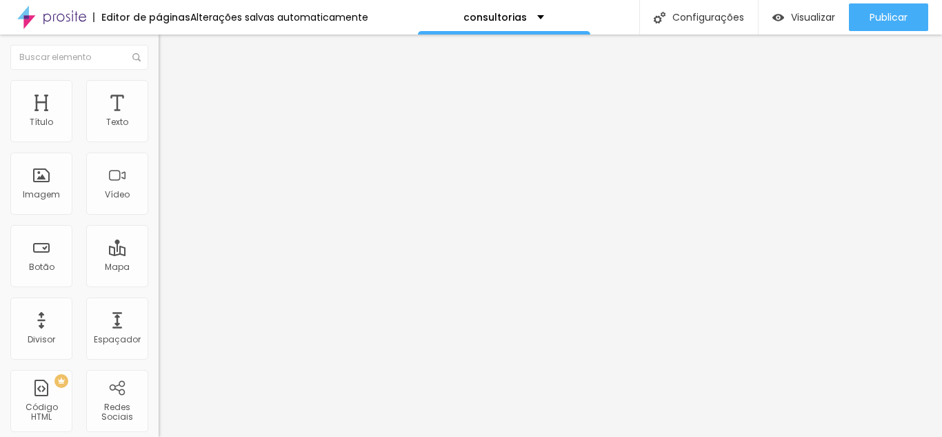
click at [159, 94] on li "Avançado" at bounding box center [238, 101] width 159 height 14
drag, startPoint x: 75, startPoint y: 137, endPoint x: 24, endPoint y: 137, distance: 51.1
click at [159, 268] on input "range" at bounding box center [203, 273] width 89 height 11
drag, startPoint x: 33, startPoint y: 163, endPoint x: 21, endPoint y: 163, distance: 11.7
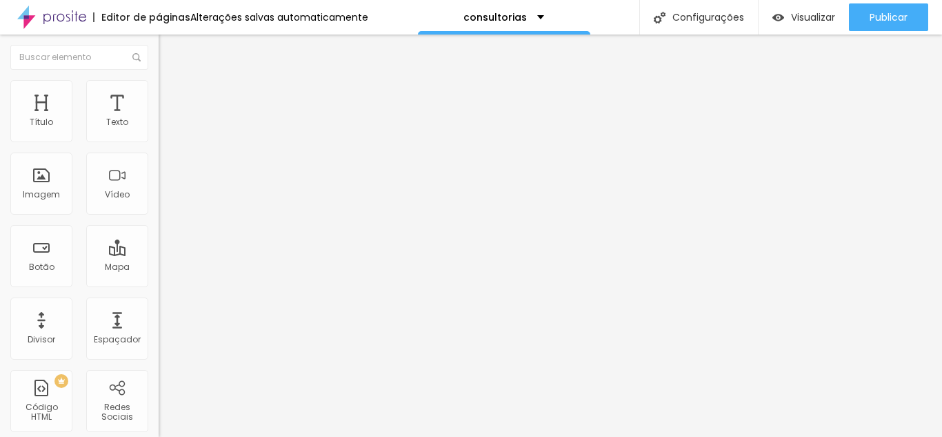
click at [169, 46] on img "button" at bounding box center [174, 50] width 11 height 11
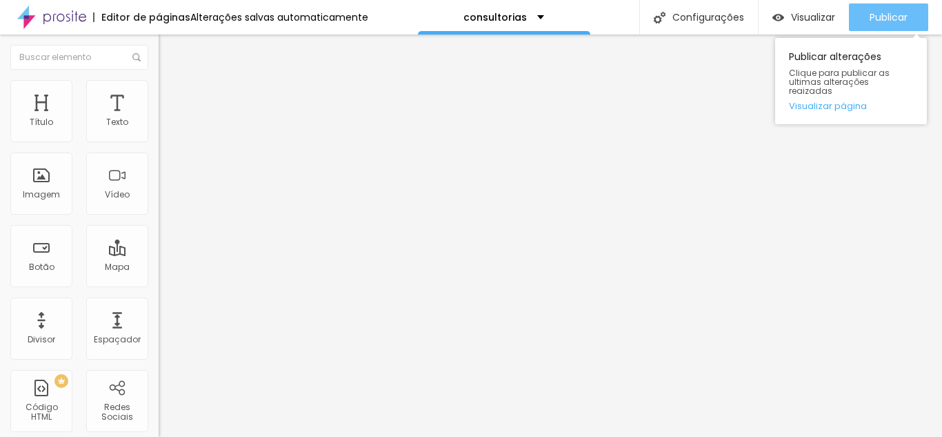
click at [871, 20] on span "Publicar" at bounding box center [889, 17] width 38 height 11
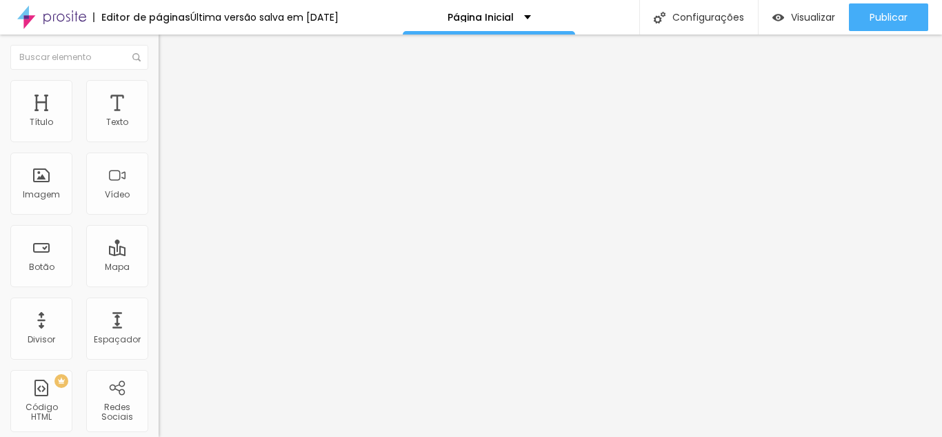
click at [159, 94] on li "Avançado" at bounding box center [238, 101] width 159 height 14
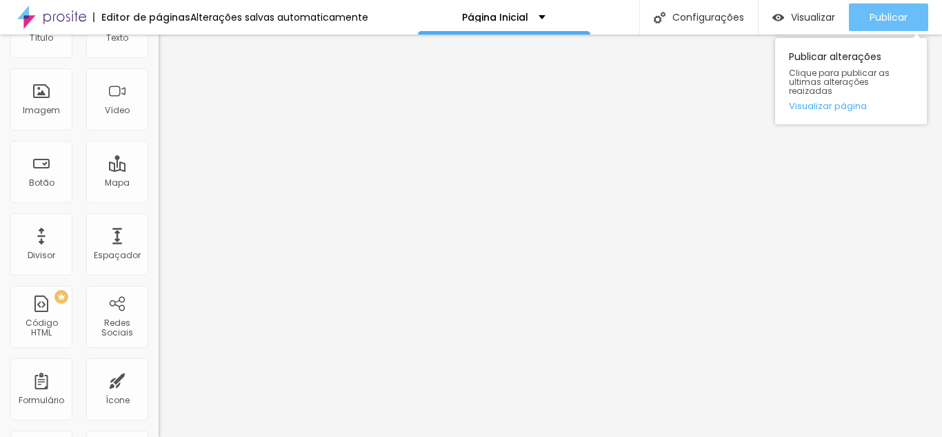
click at [893, 21] on span "Publicar" at bounding box center [889, 17] width 38 height 11
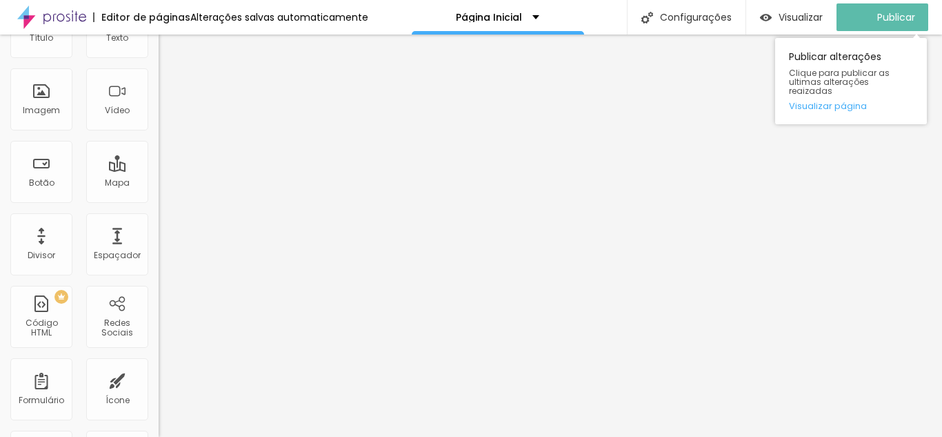
scroll to position [0, 0]
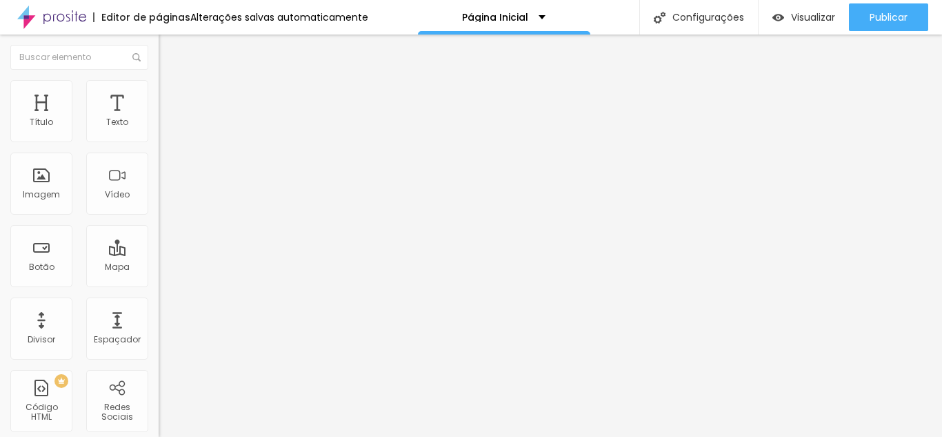
click at [159, 94] on li "Avançado" at bounding box center [238, 101] width 159 height 14
type input "7"
type input "12"
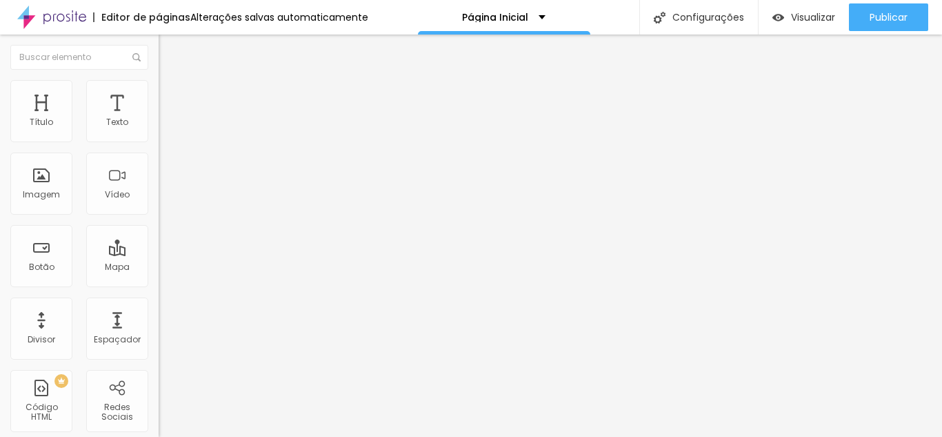
type input "13"
type input "14"
type input "15"
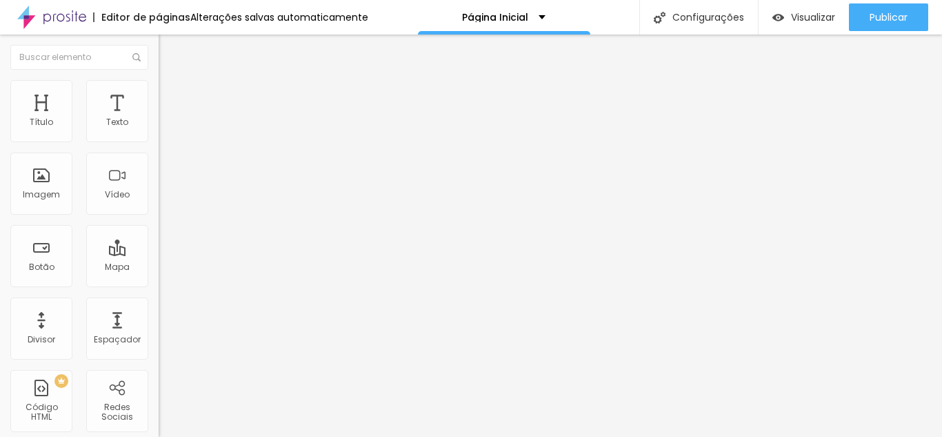
type input "15"
type input "17"
type input "18"
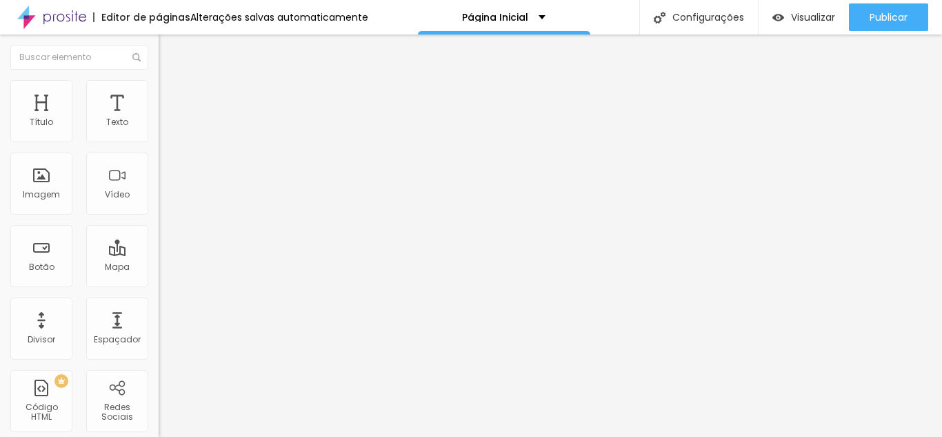
type input "19"
type input "20"
type input "21"
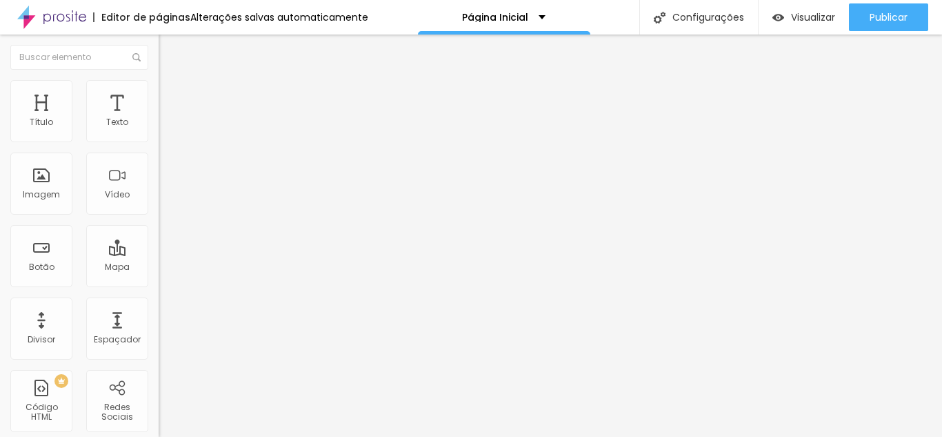
type input "21"
type input "22"
type input "21"
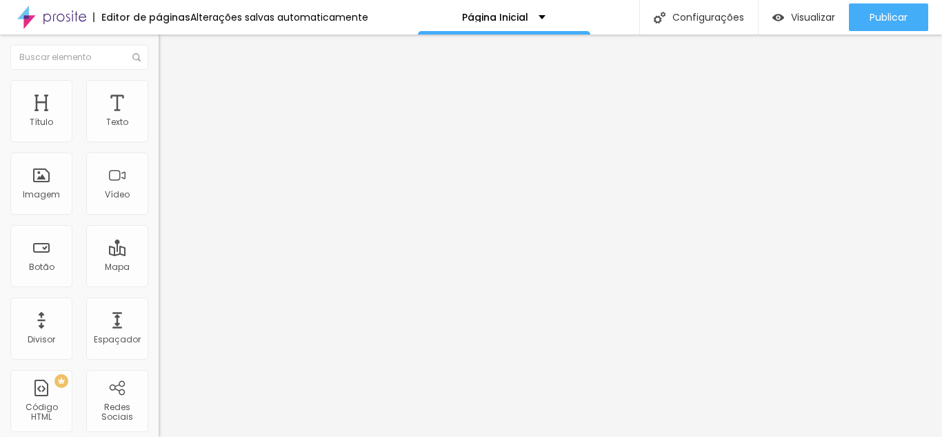
type input "20"
type input "19"
type input "18"
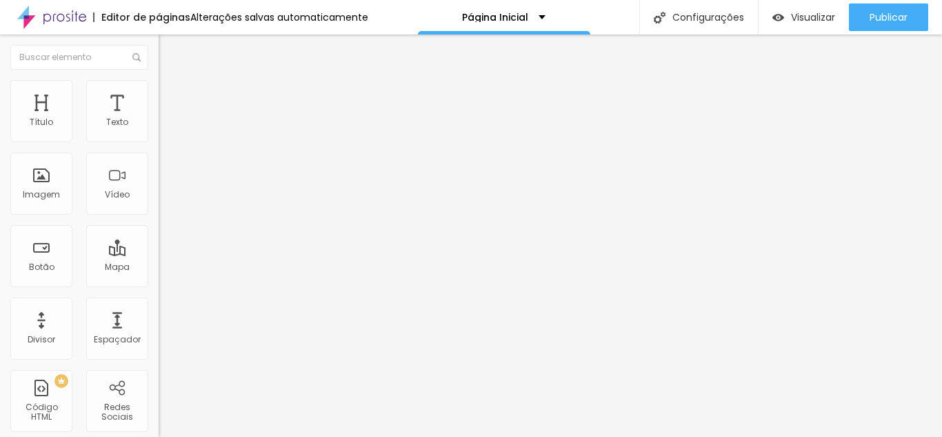
type input "18"
type input "13"
type input "10"
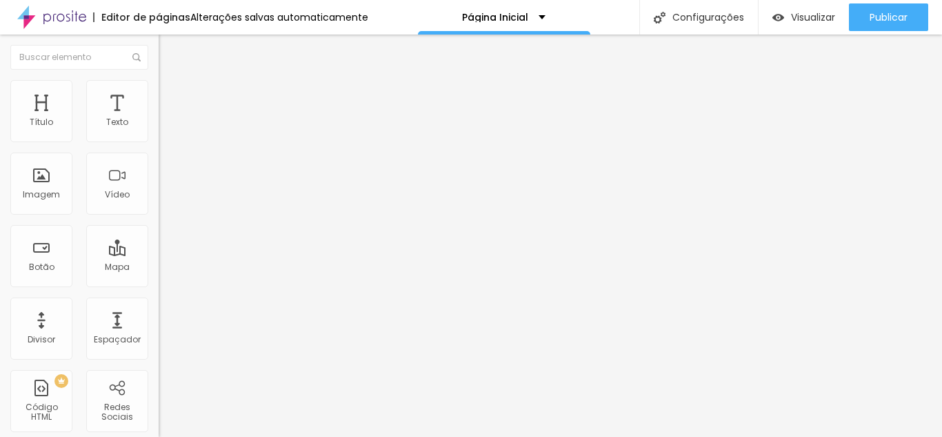
type input "8"
type input "4"
type input "0"
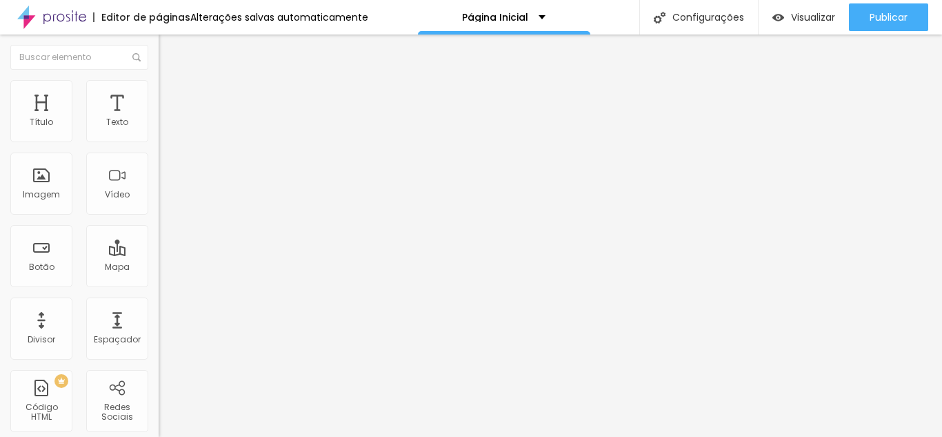
type input "0"
drag, startPoint x: 29, startPoint y: 136, endPoint x: 10, endPoint y: 134, distance: 19.4
click at [159, 268] on input "range" at bounding box center [203, 273] width 89 height 11
click at [159, 91] on li "Estilo" at bounding box center [238, 87] width 159 height 14
click at [159, 94] on img at bounding box center [165, 100] width 12 height 12
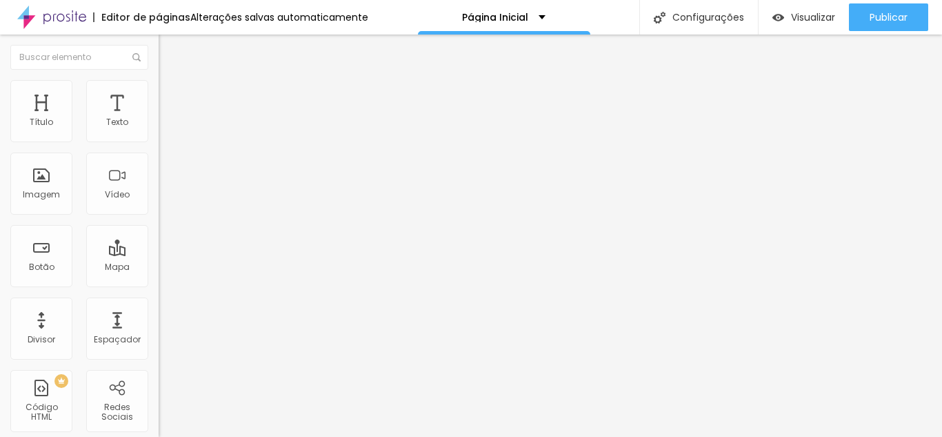
type input "45"
type input "40"
type input "35"
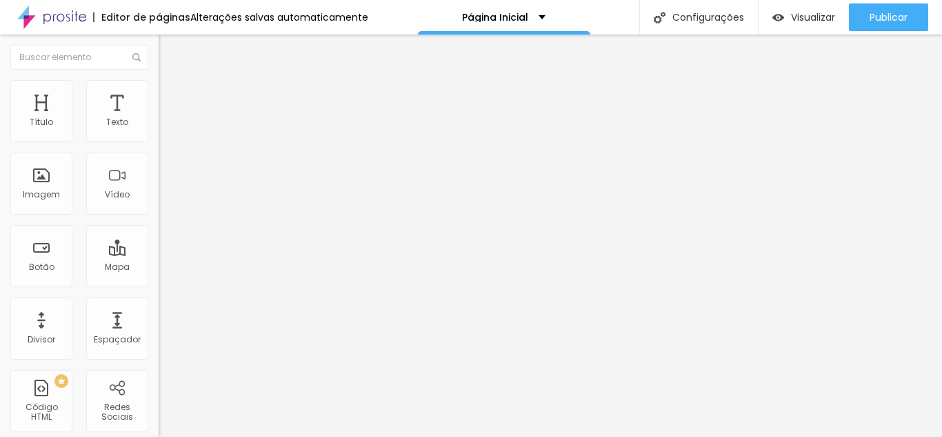
type input "35"
type input "30"
type input "25"
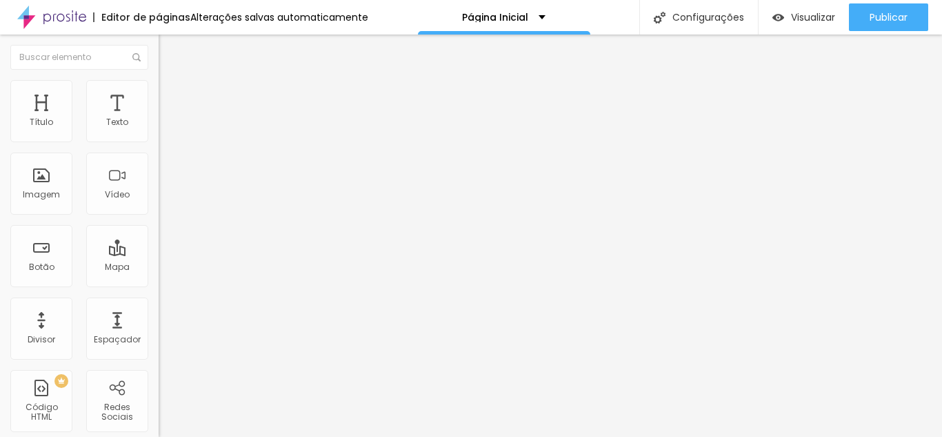
type input "20"
type input "15"
type input "10"
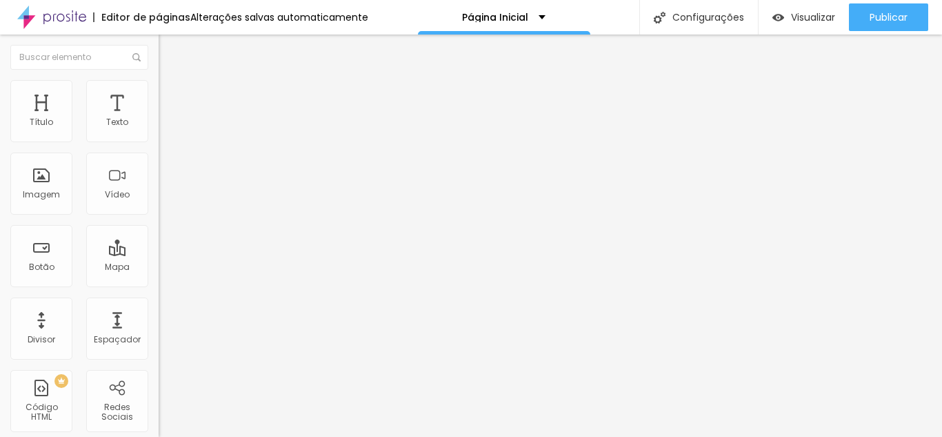
type input "10"
type input "5"
type input "0"
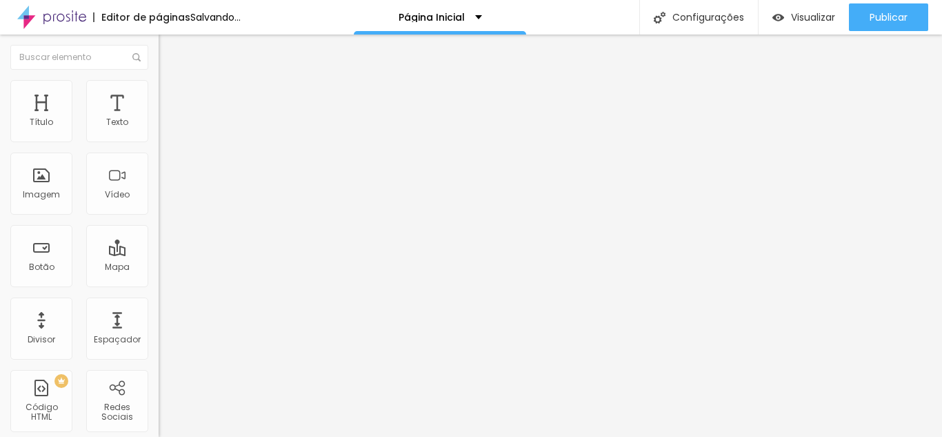
drag, startPoint x: 83, startPoint y: 136, endPoint x: 11, endPoint y: 139, distance: 71.8
click at [159, 268] on input "range" at bounding box center [203, 273] width 89 height 11
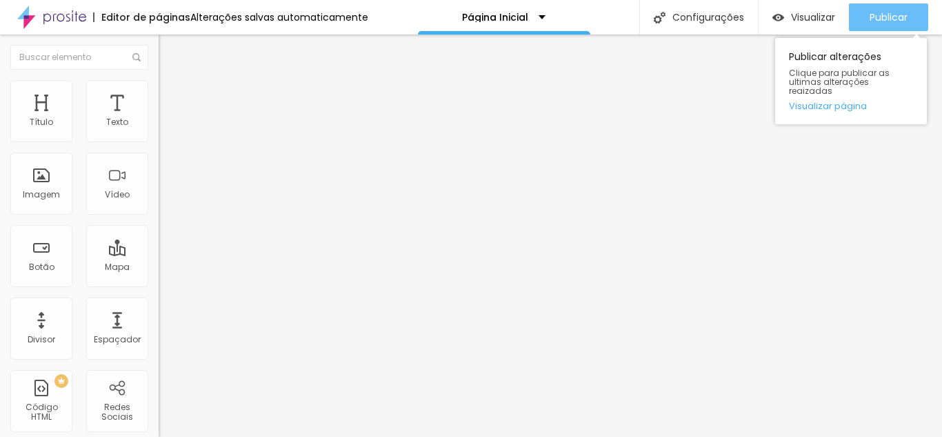
click at [875, 23] on span "Publicar" at bounding box center [889, 17] width 38 height 11
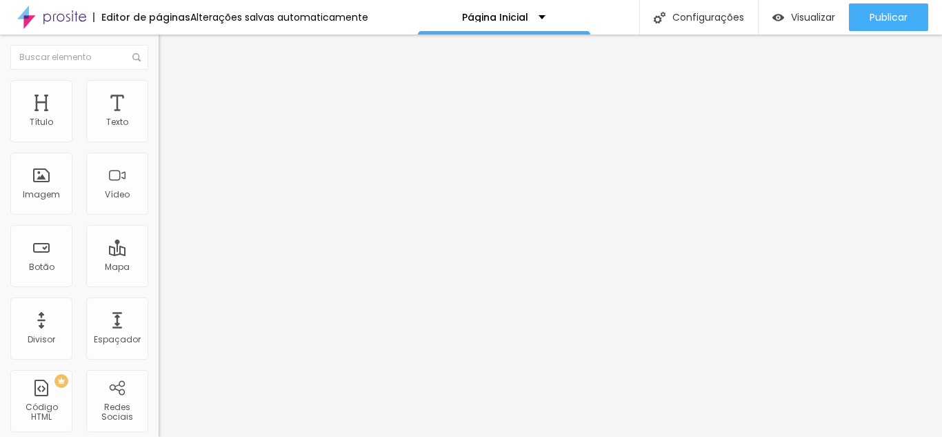
type input "5"
click at [159, 268] on input "range" at bounding box center [203, 273] width 89 height 11
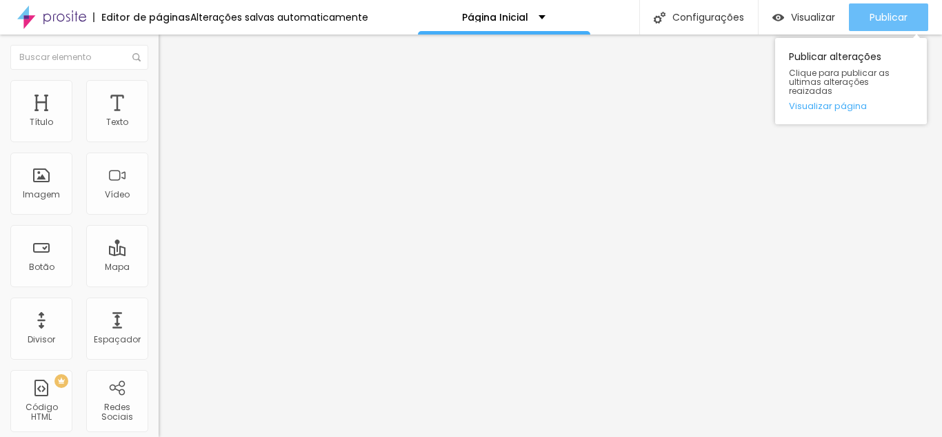
click at [900, 12] on span "Publicar" at bounding box center [889, 17] width 38 height 11
